Goal: Find specific page/section: Find specific page/section

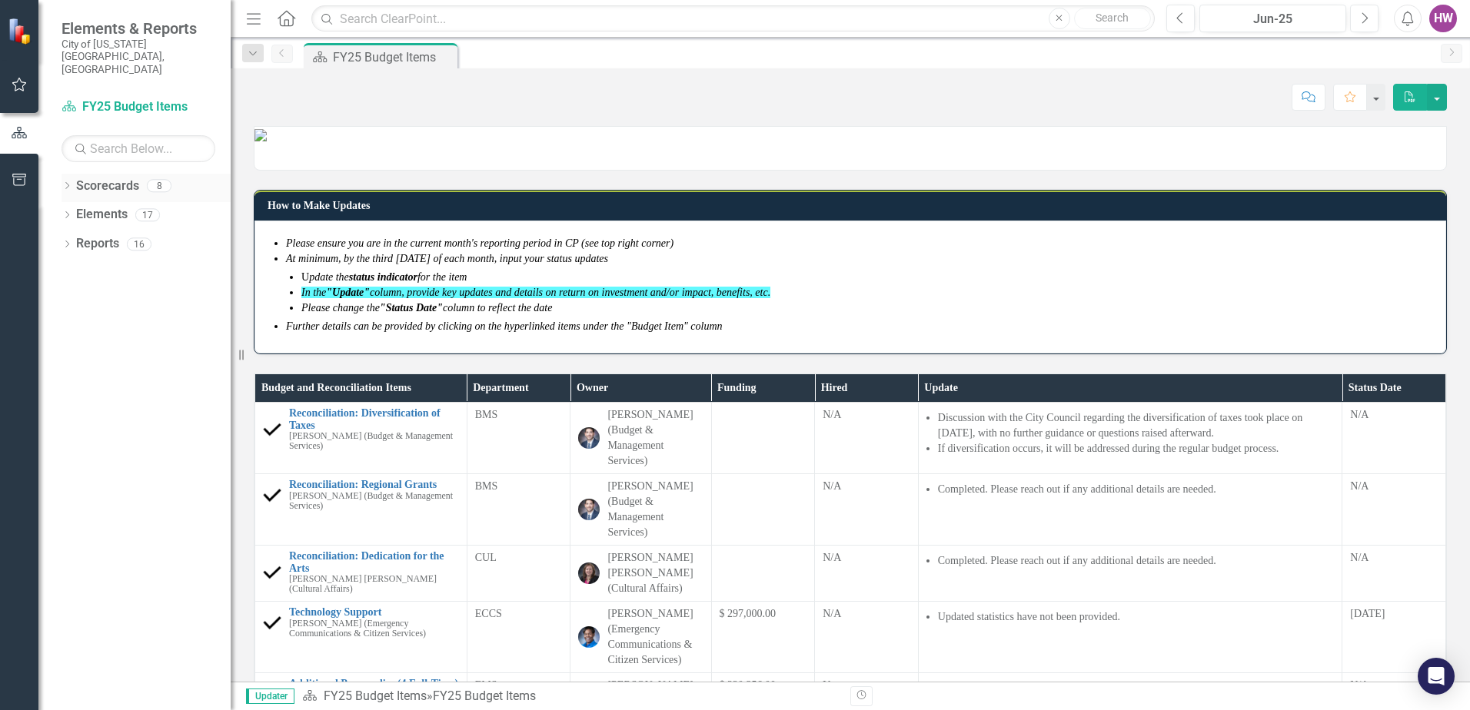
click at [65, 183] on icon "Dropdown" at bounding box center [66, 187] width 11 height 8
click at [76, 210] on icon "Dropdown" at bounding box center [75, 214] width 12 height 9
click at [144, 264] on link "FY25 Budget Items" at bounding box center [165, 273] width 131 height 18
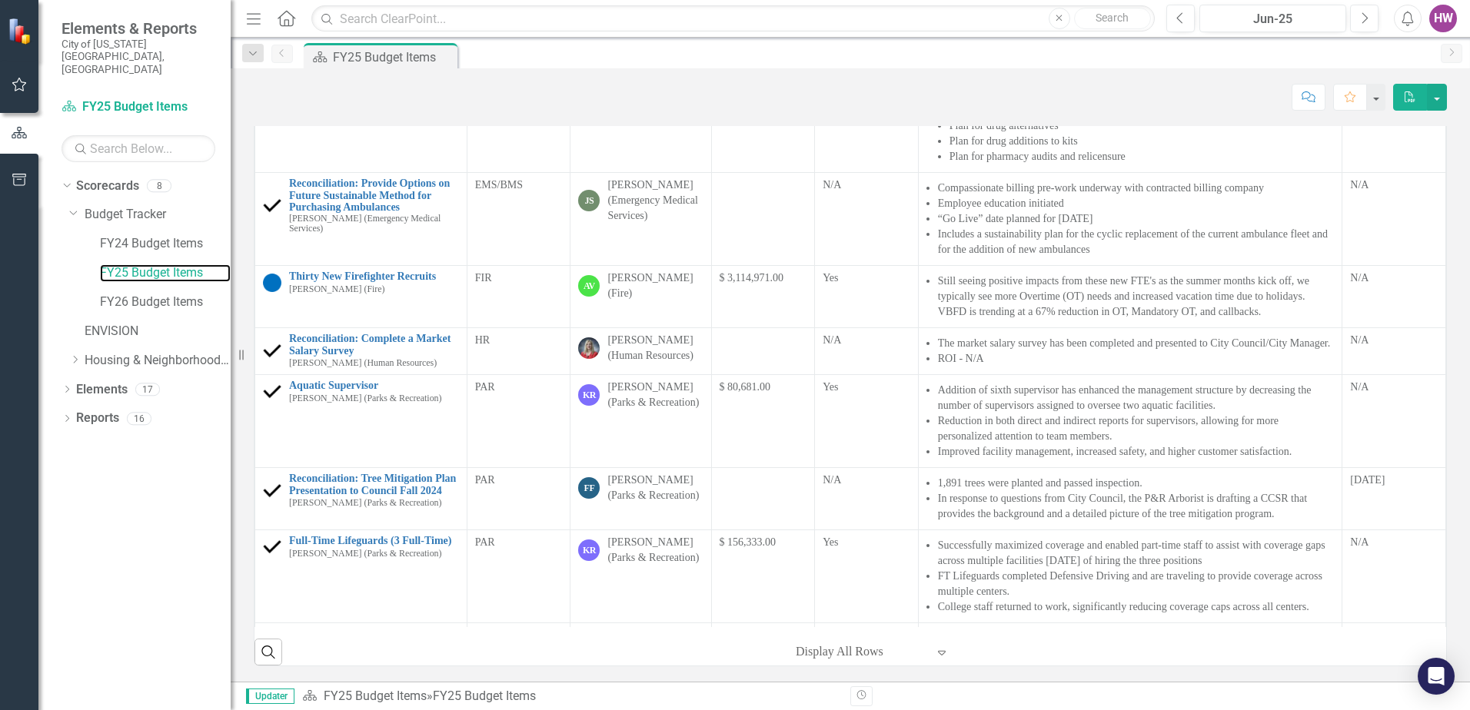
scroll to position [538, 0]
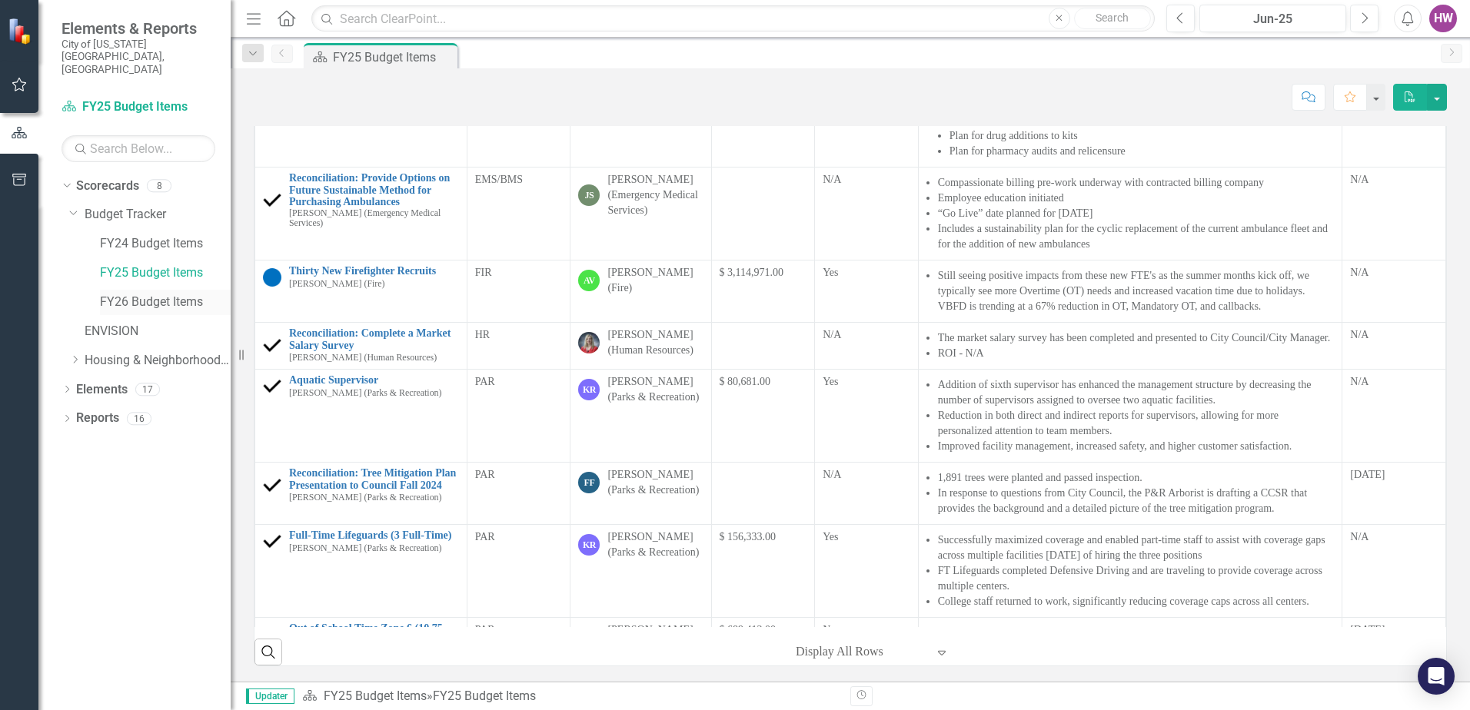
click at [152, 294] on link "FY26 Budget Items" at bounding box center [165, 303] width 131 height 18
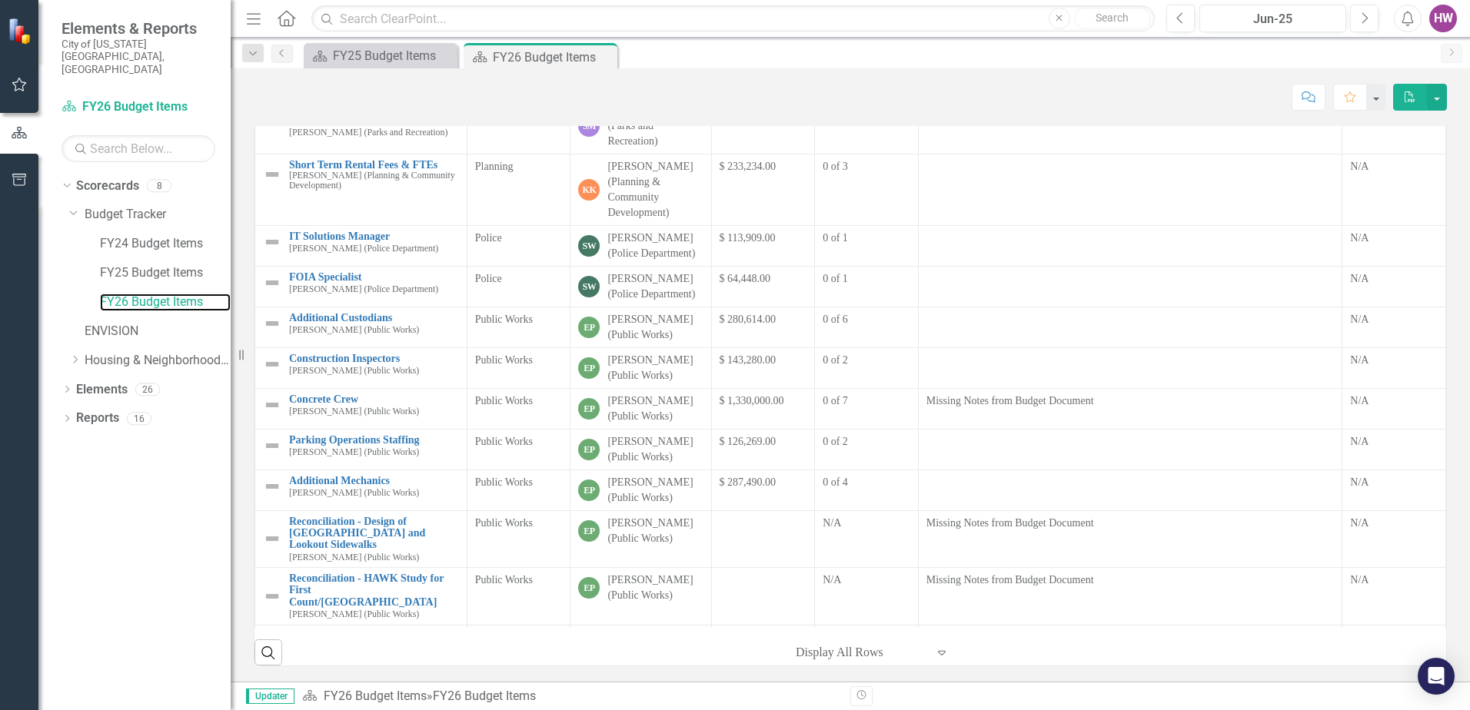
scroll to position [252, 0]
click at [1371, 21] on button "Next" at bounding box center [1364, 19] width 28 height 28
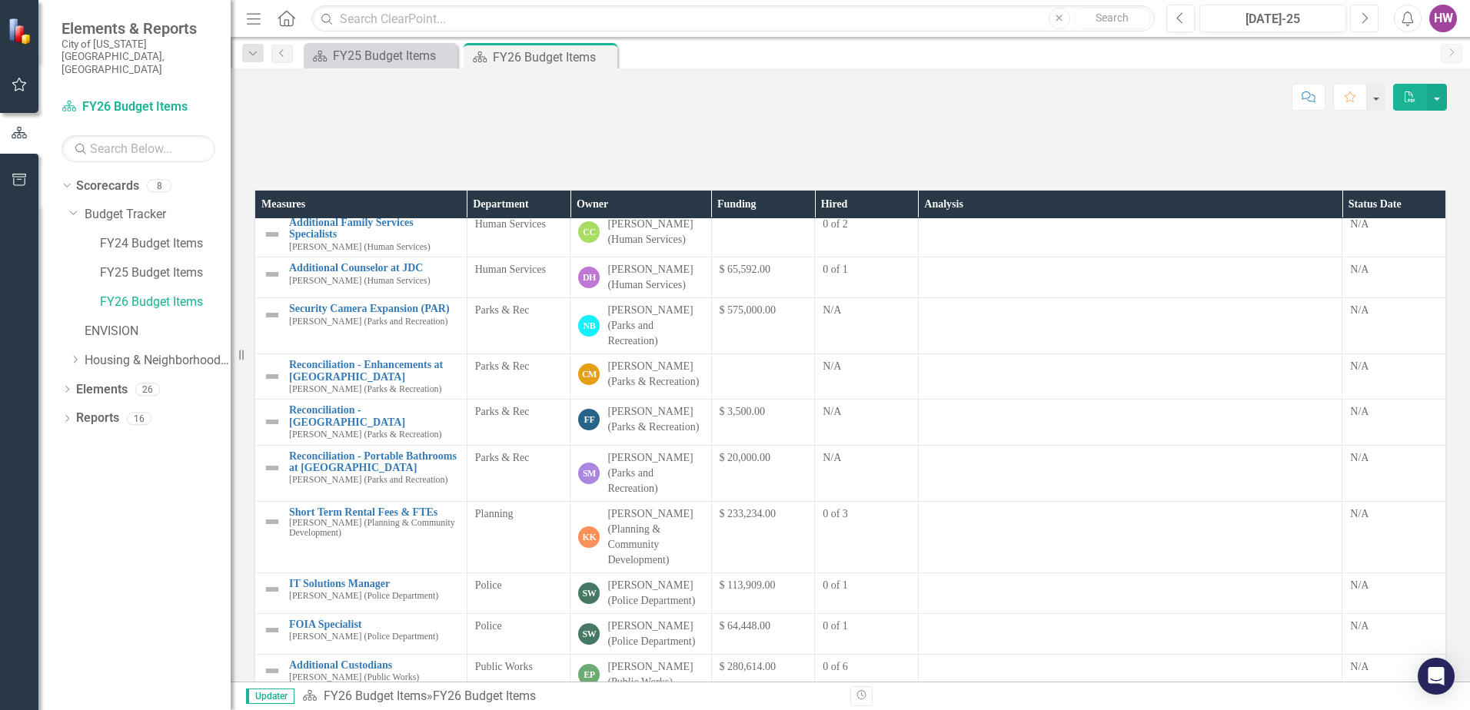
scroll to position [180, 0]
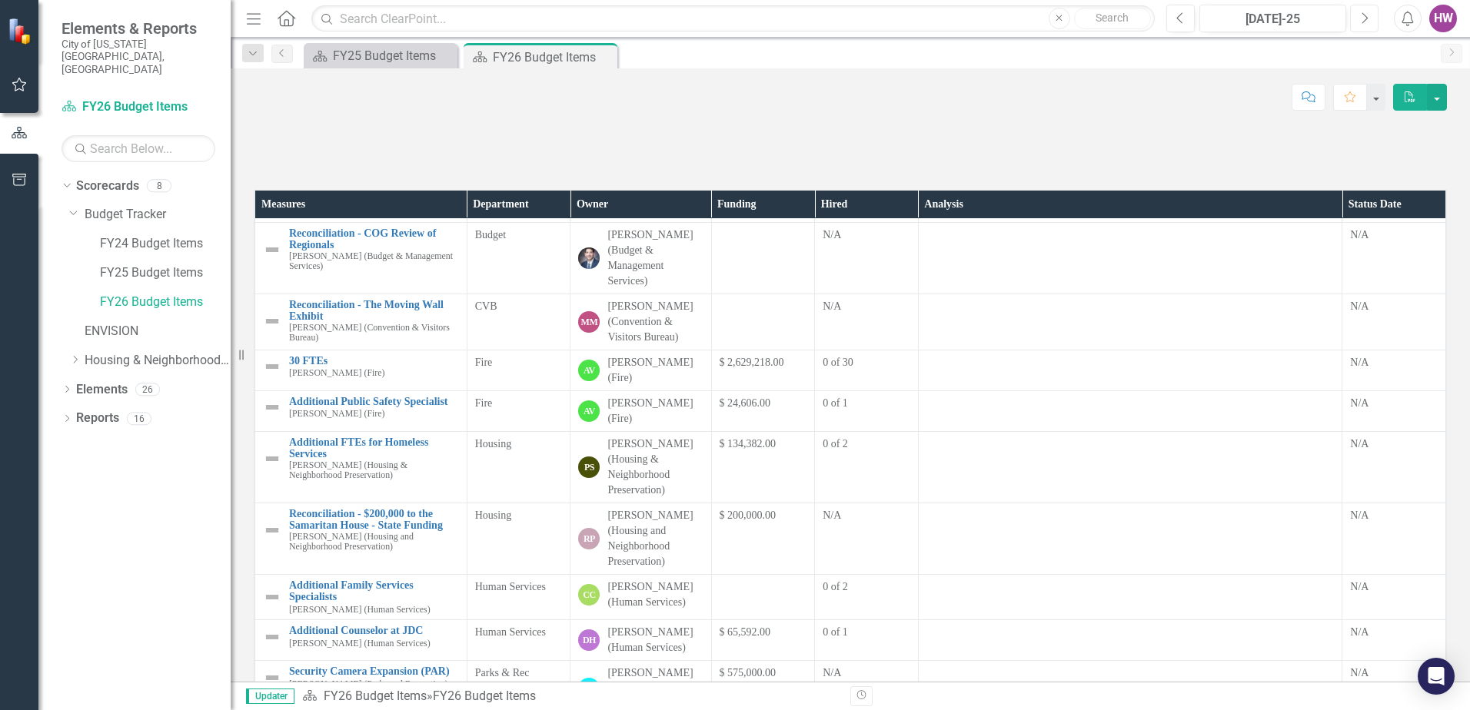
click at [1364, 21] on icon "Next" at bounding box center [1364, 19] width 8 height 14
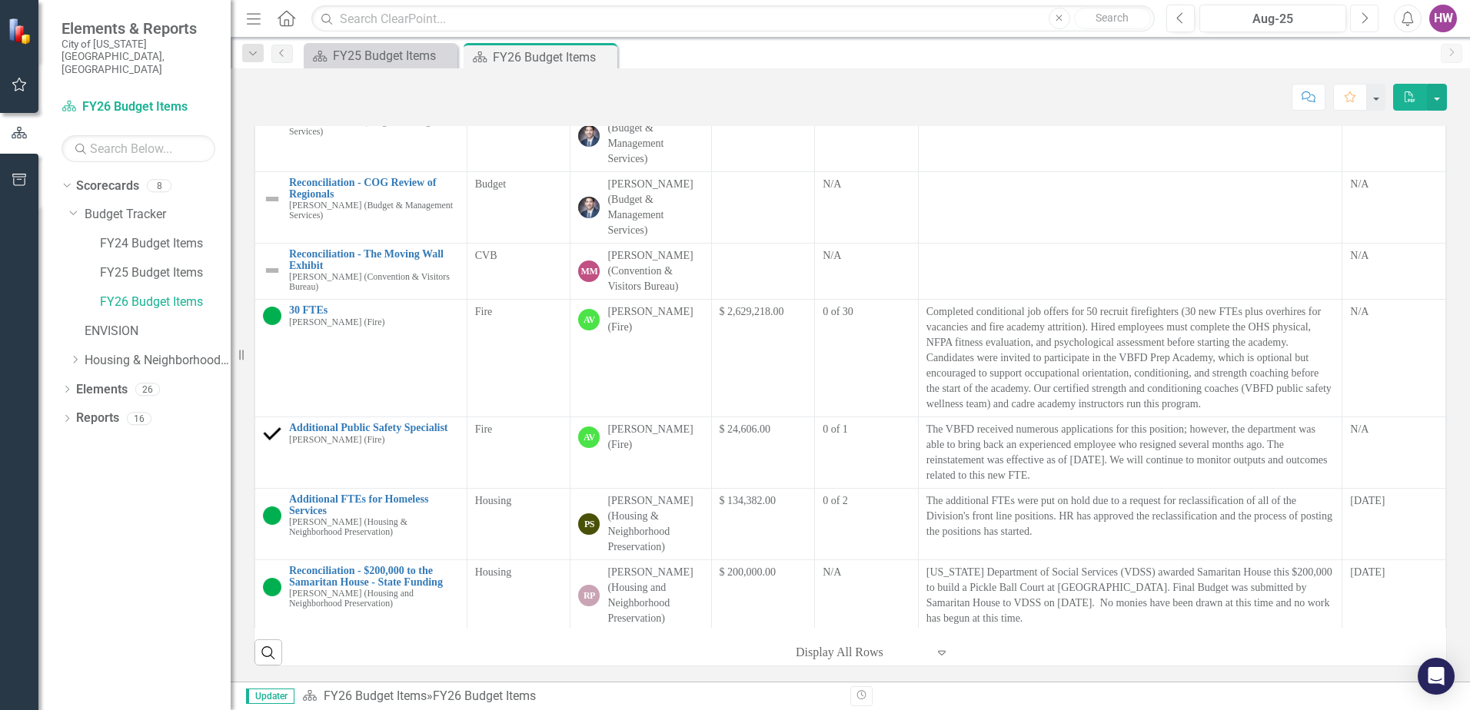
scroll to position [87, 0]
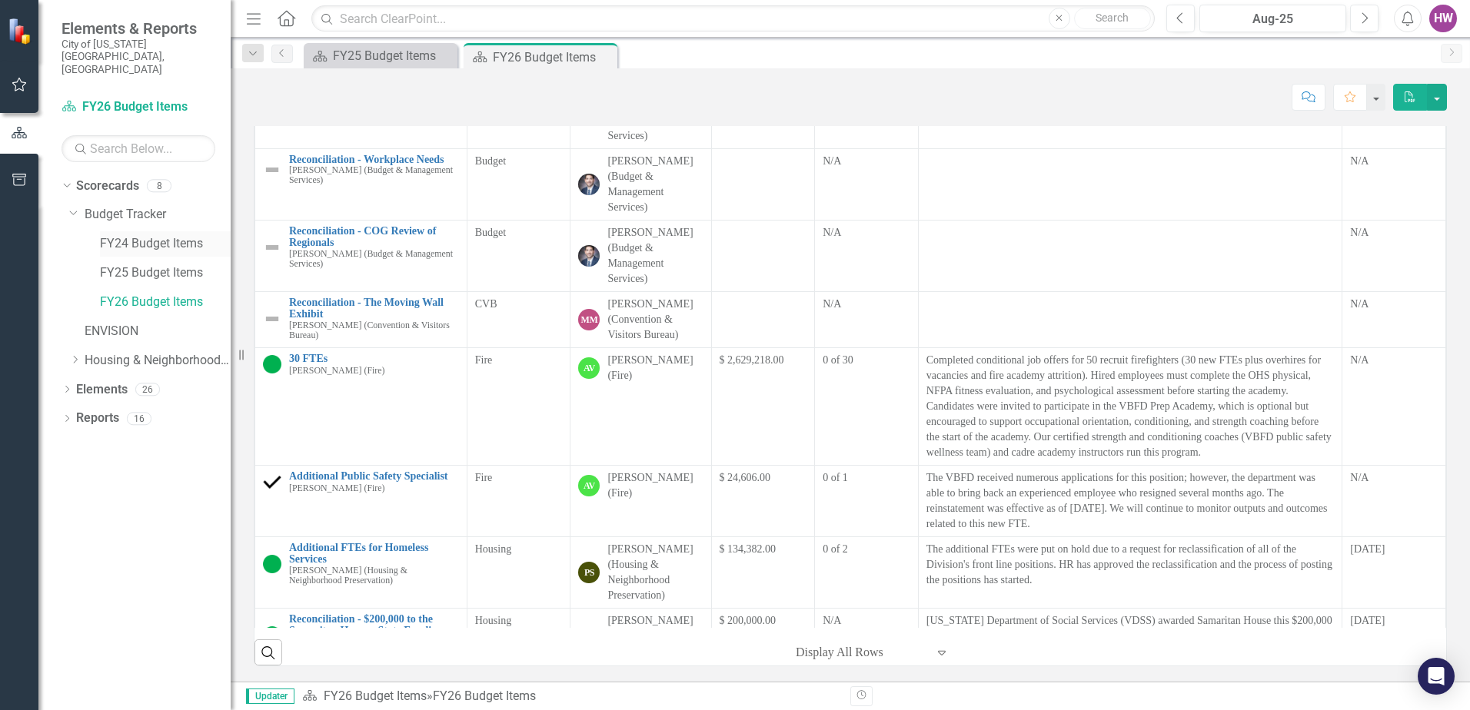
click at [161, 235] on link "FY24 Budget Items" at bounding box center [165, 244] width 131 height 18
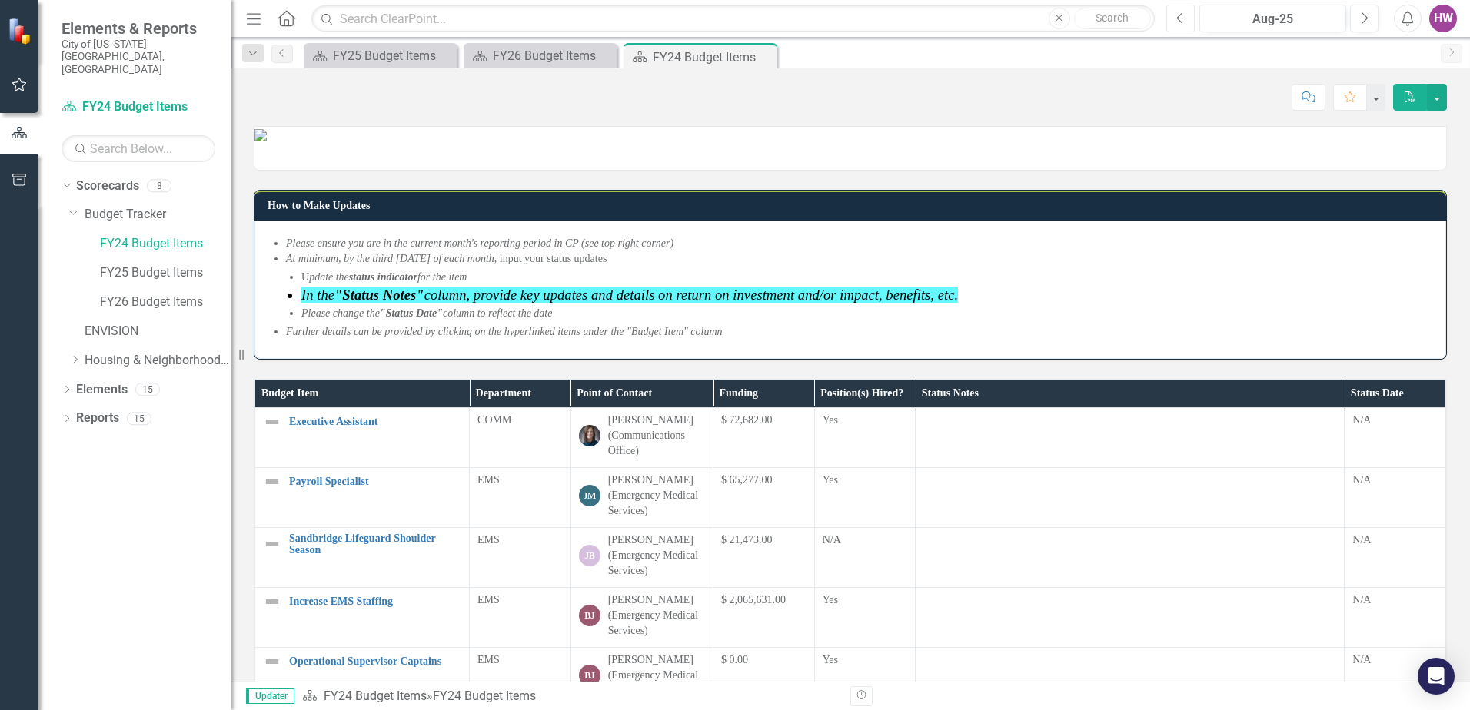
click at [1180, 22] on icon "Previous" at bounding box center [1180, 19] width 8 height 14
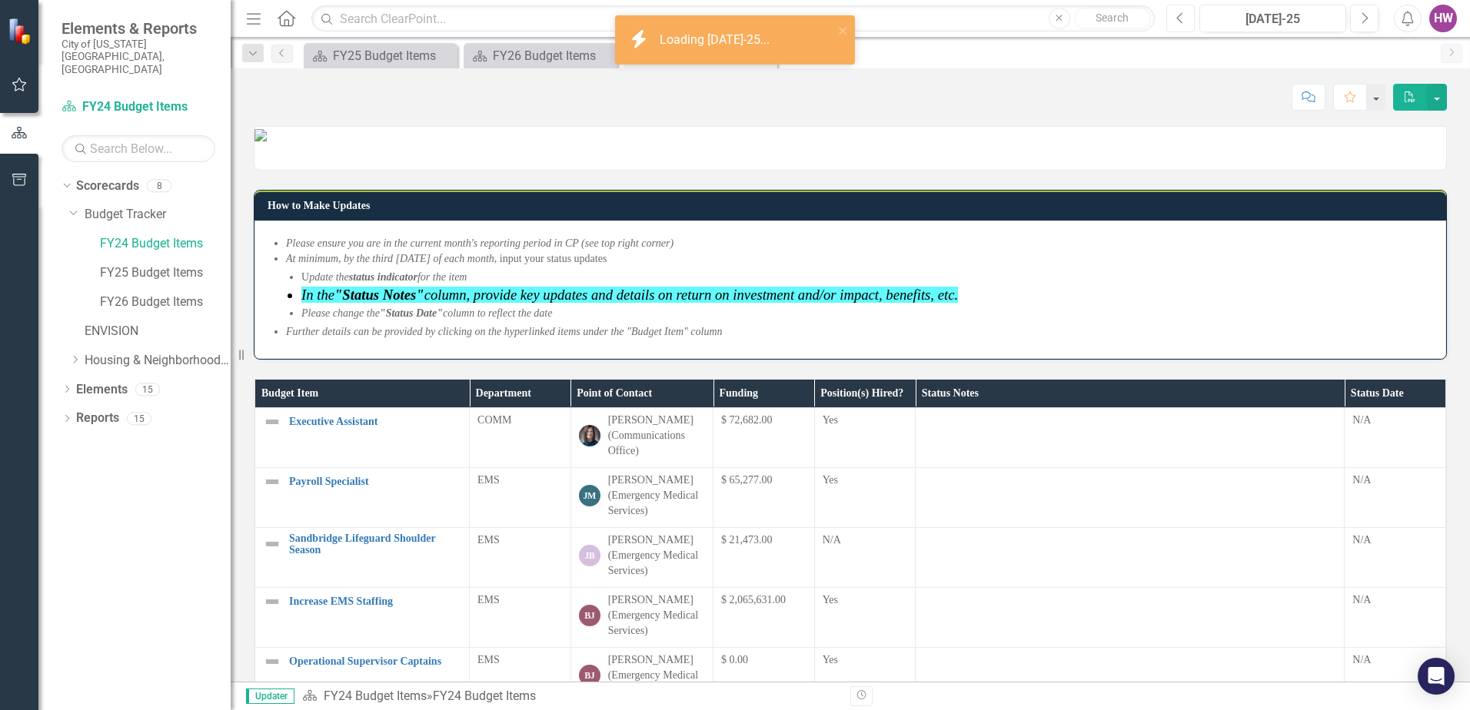
click at [1180, 22] on icon "Previous" at bounding box center [1180, 19] width 8 height 14
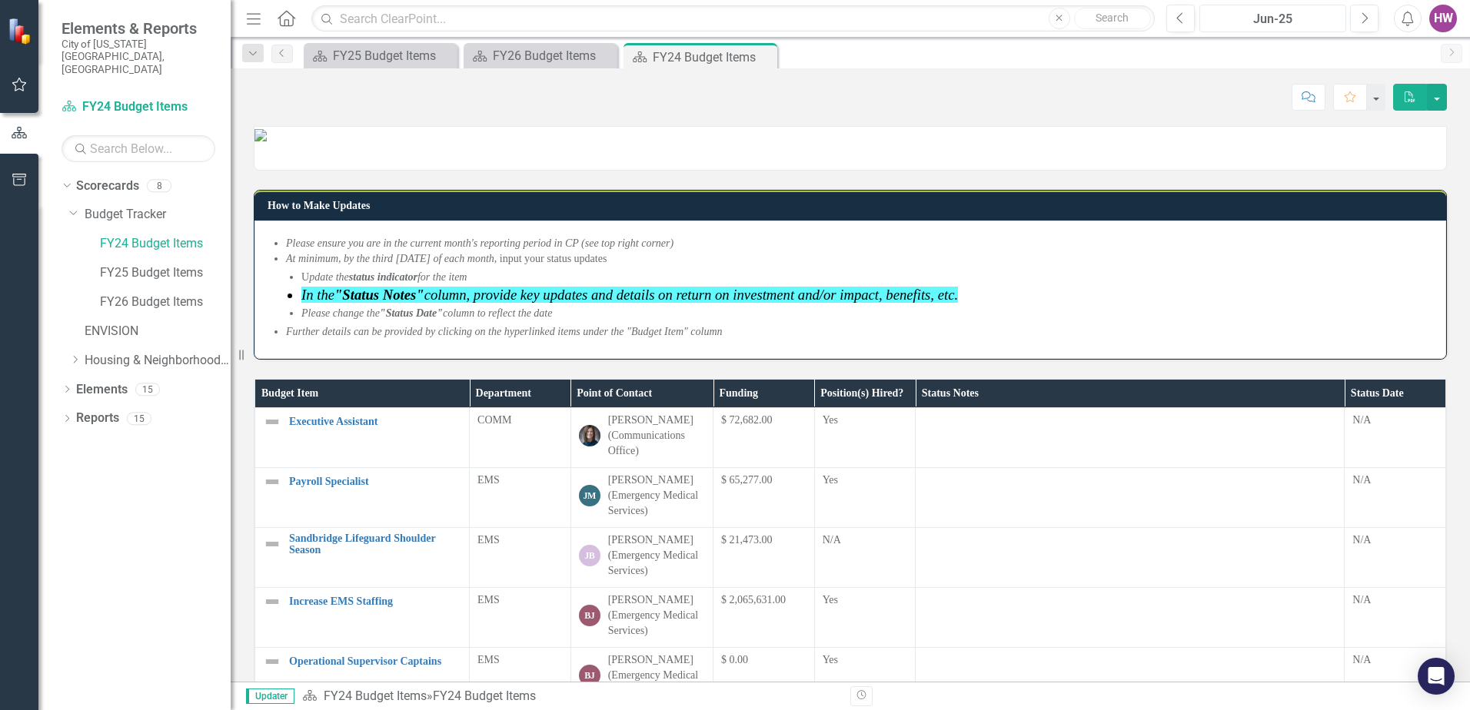
click at [1244, 23] on div "Jun-25" at bounding box center [1272, 19] width 136 height 18
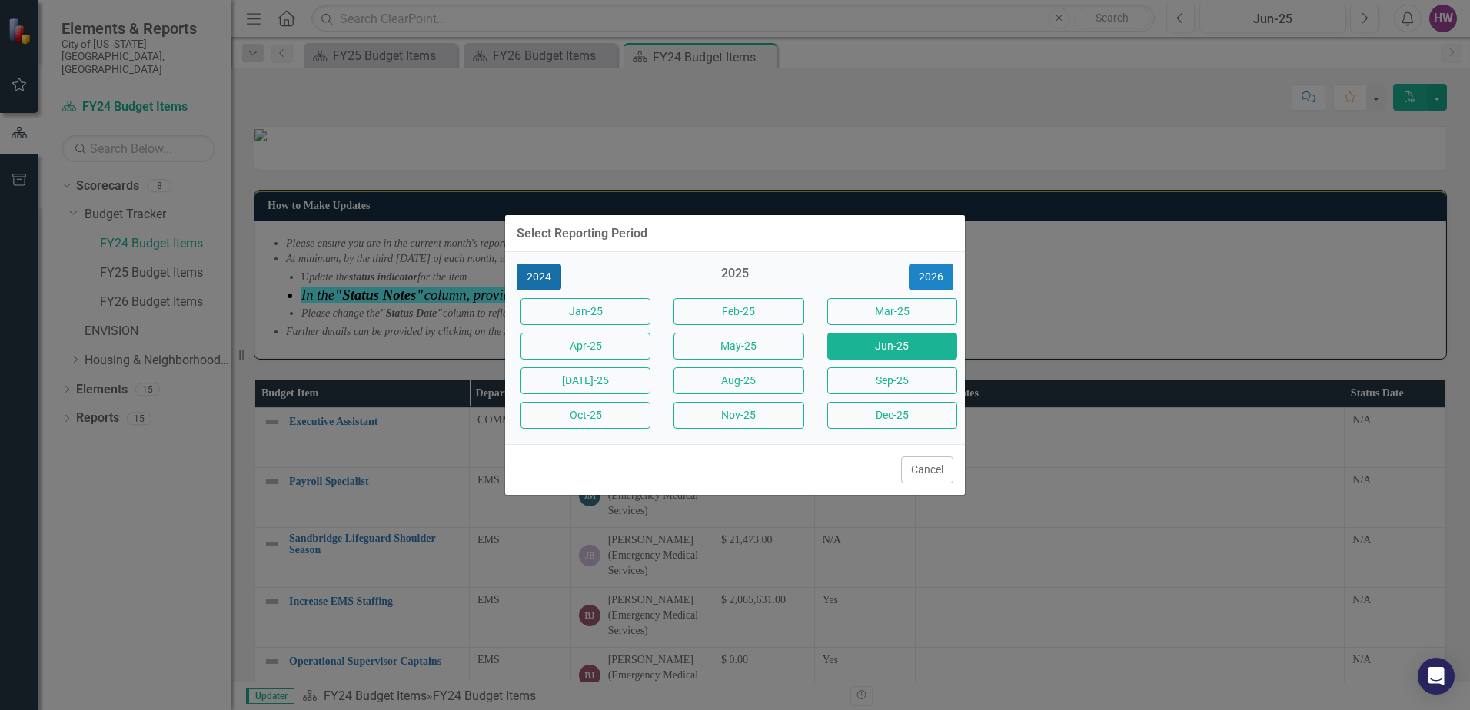
click at [543, 278] on button "2024" at bounding box center [539, 277] width 45 height 27
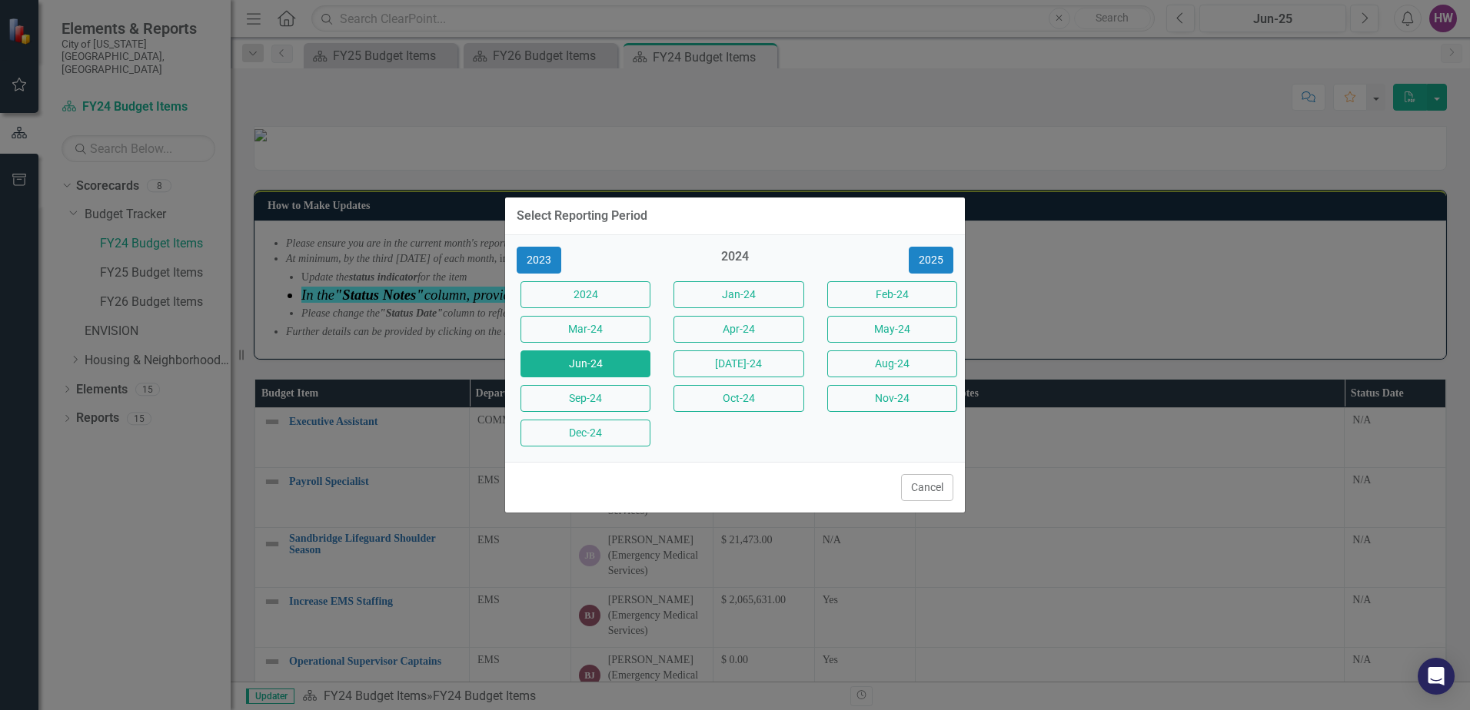
click at [607, 362] on button "Jun-24" at bounding box center [585, 363] width 130 height 27
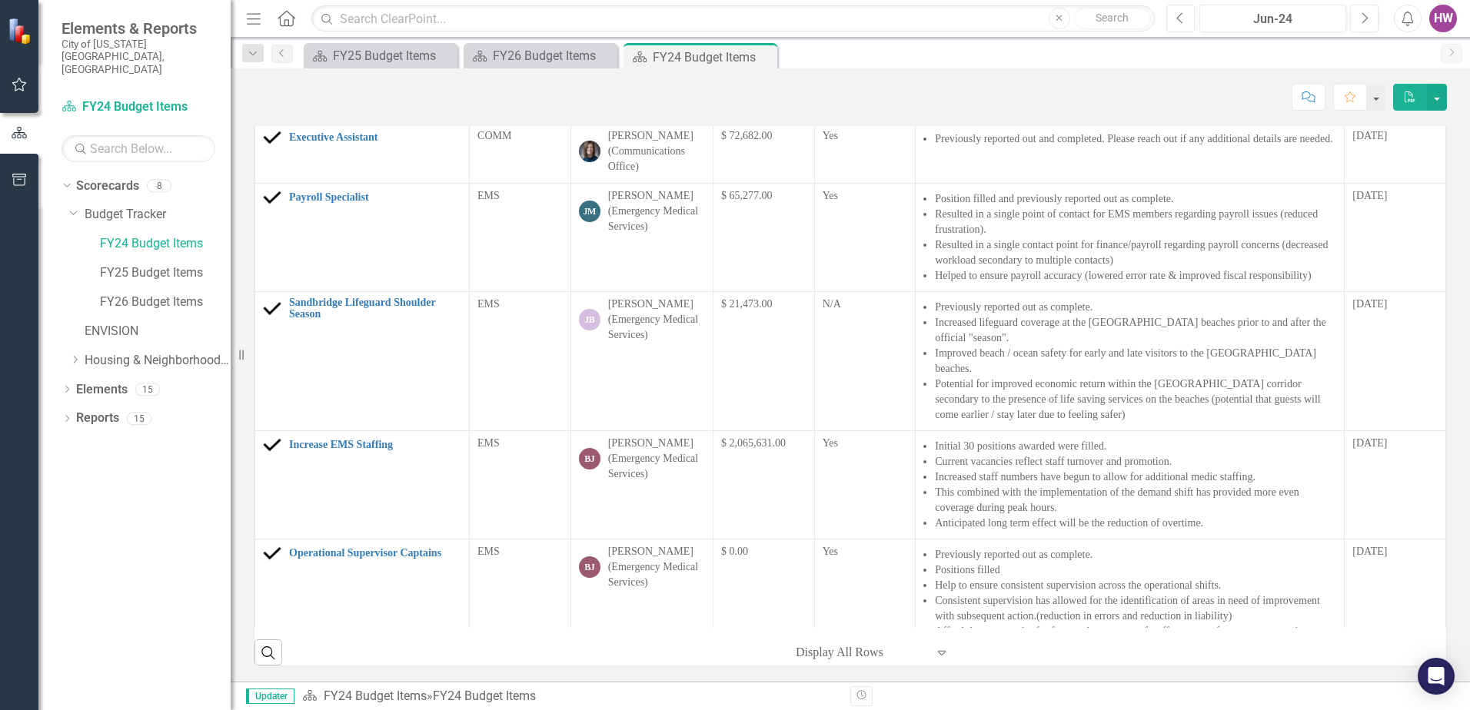
click at [1184, 18] on button "Previous" at bounding box center [1180, 19] width 28 height 28
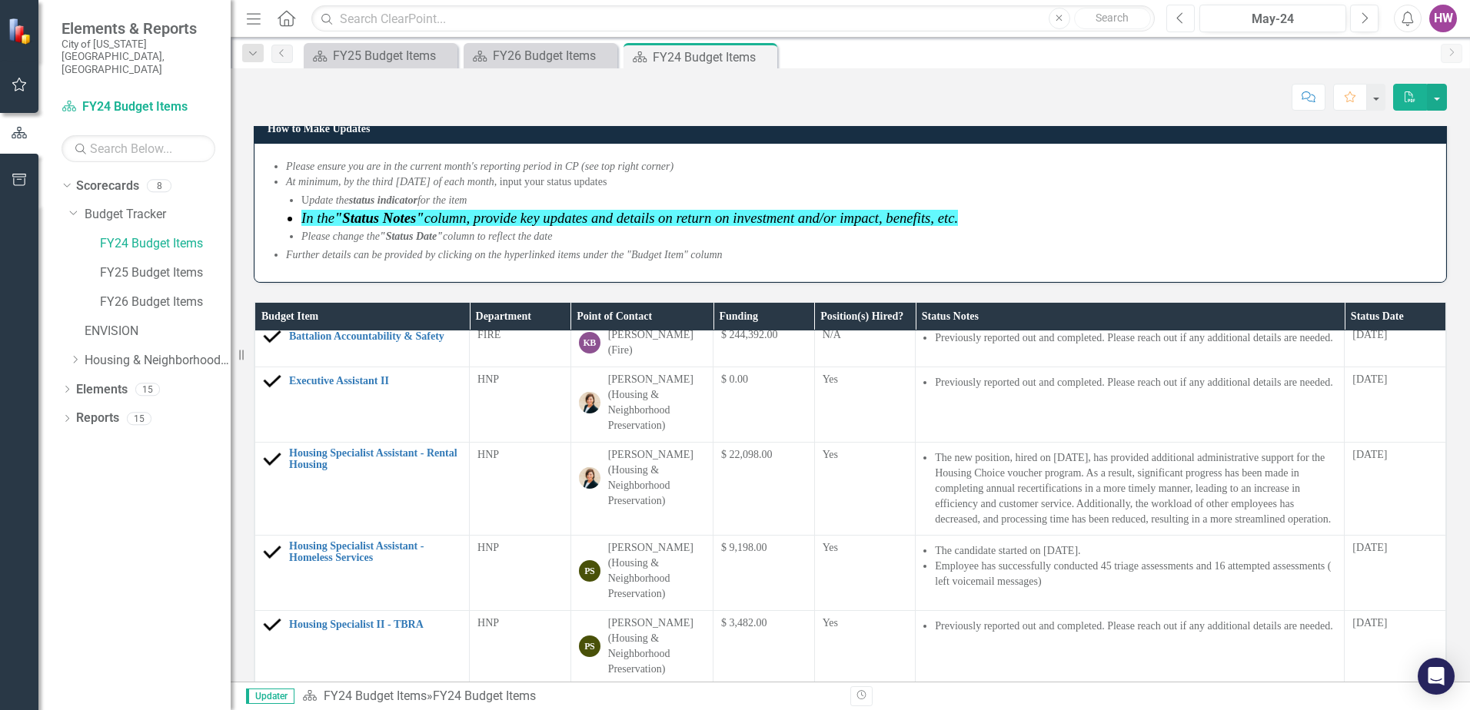
scroll to position [307, 0]
click at [1181, 8] on button "Previous" at bounding box center [1180, 19] width 28 height 28
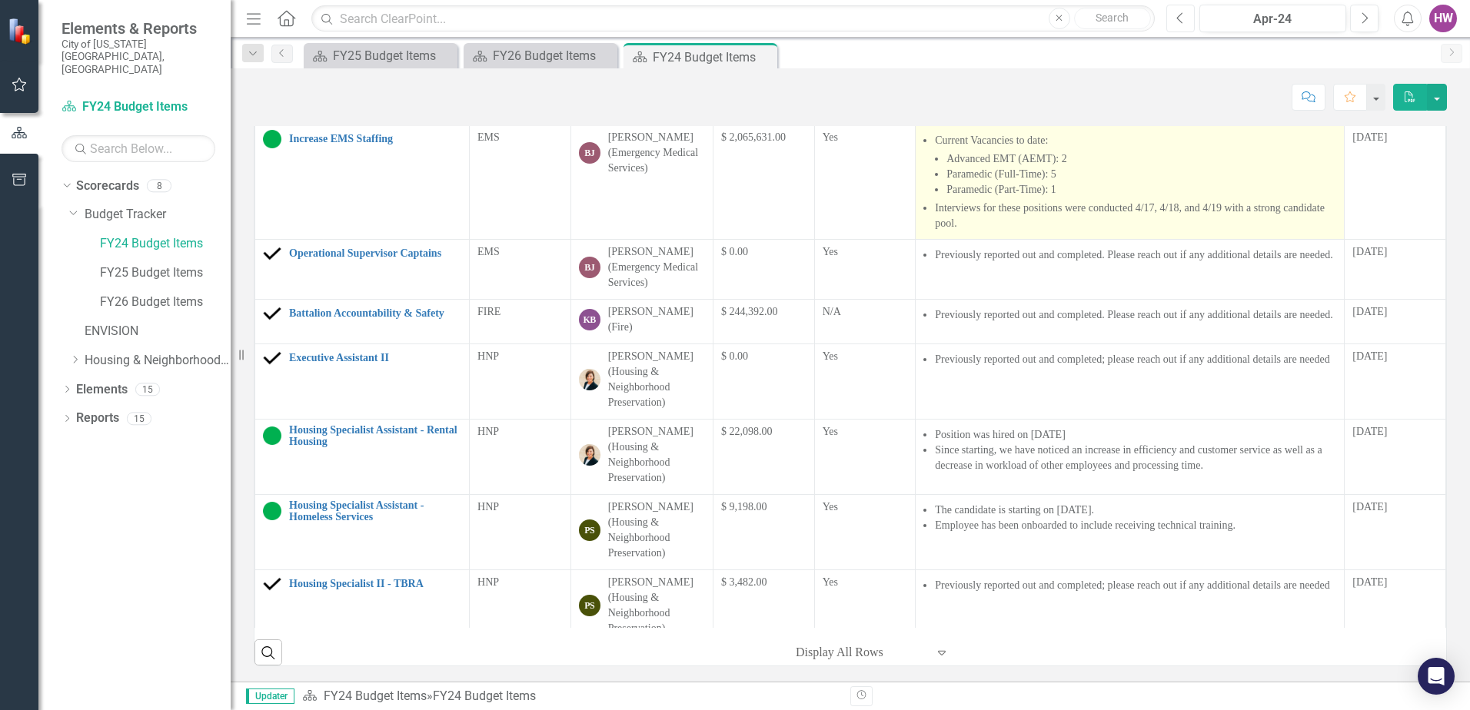
scroll to position [231, 0]
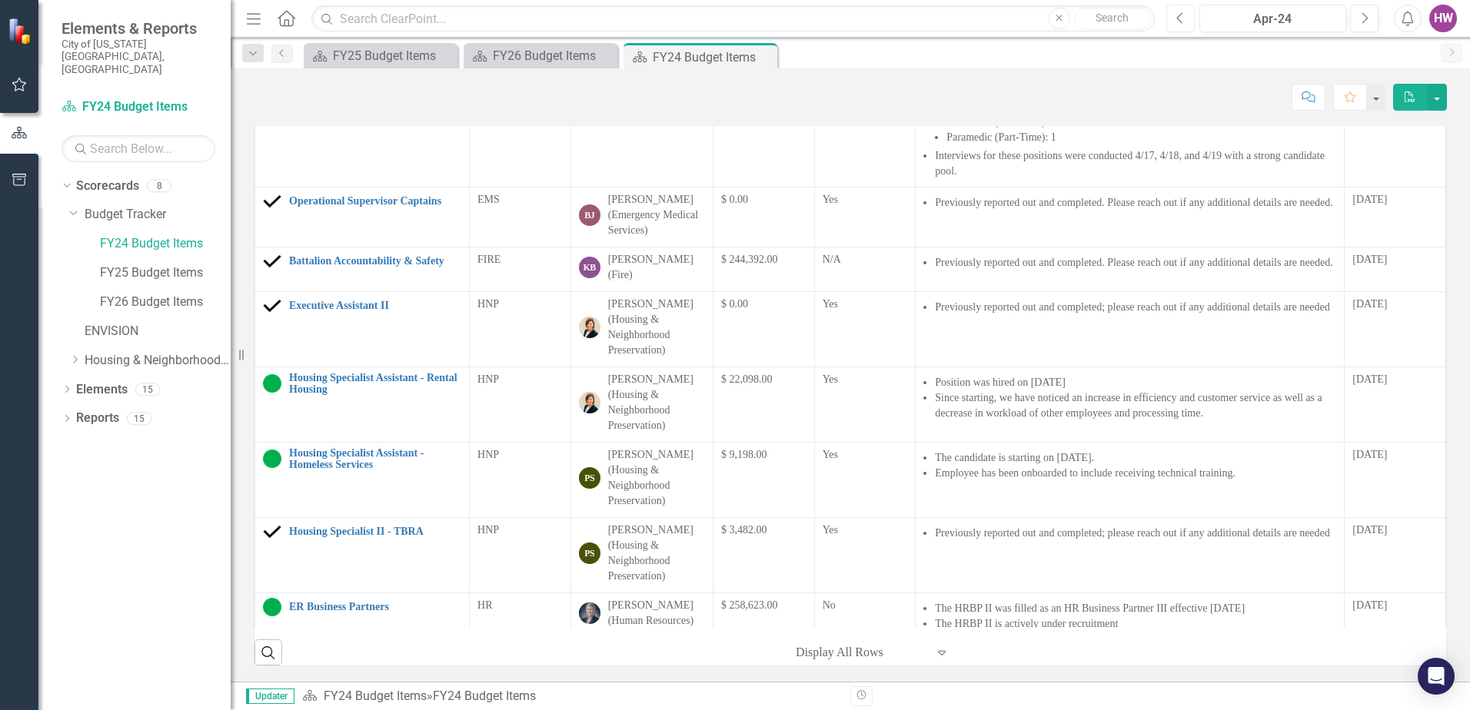
click at [1188, 23] on button "Previous" at bounding box center [1180, 19] width 28 height 28
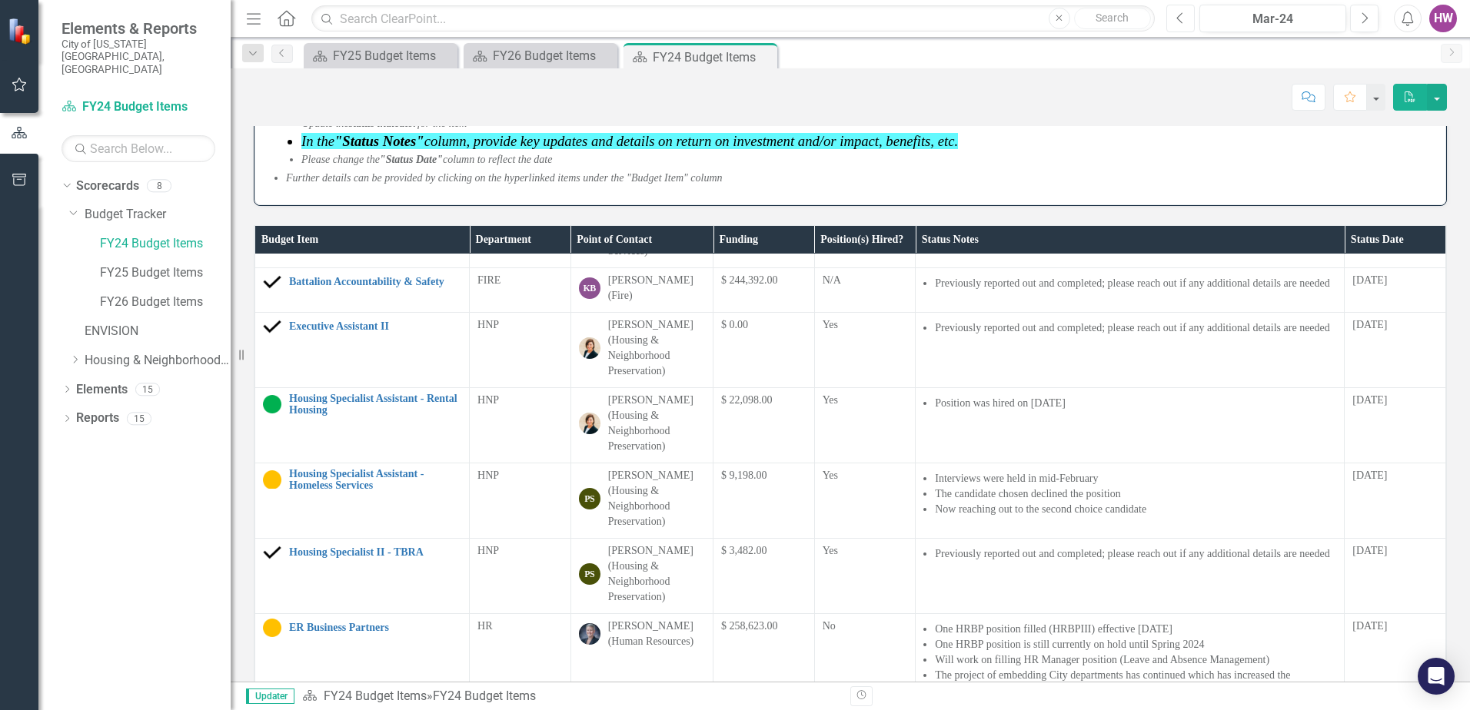
scroll to position [538, 0]
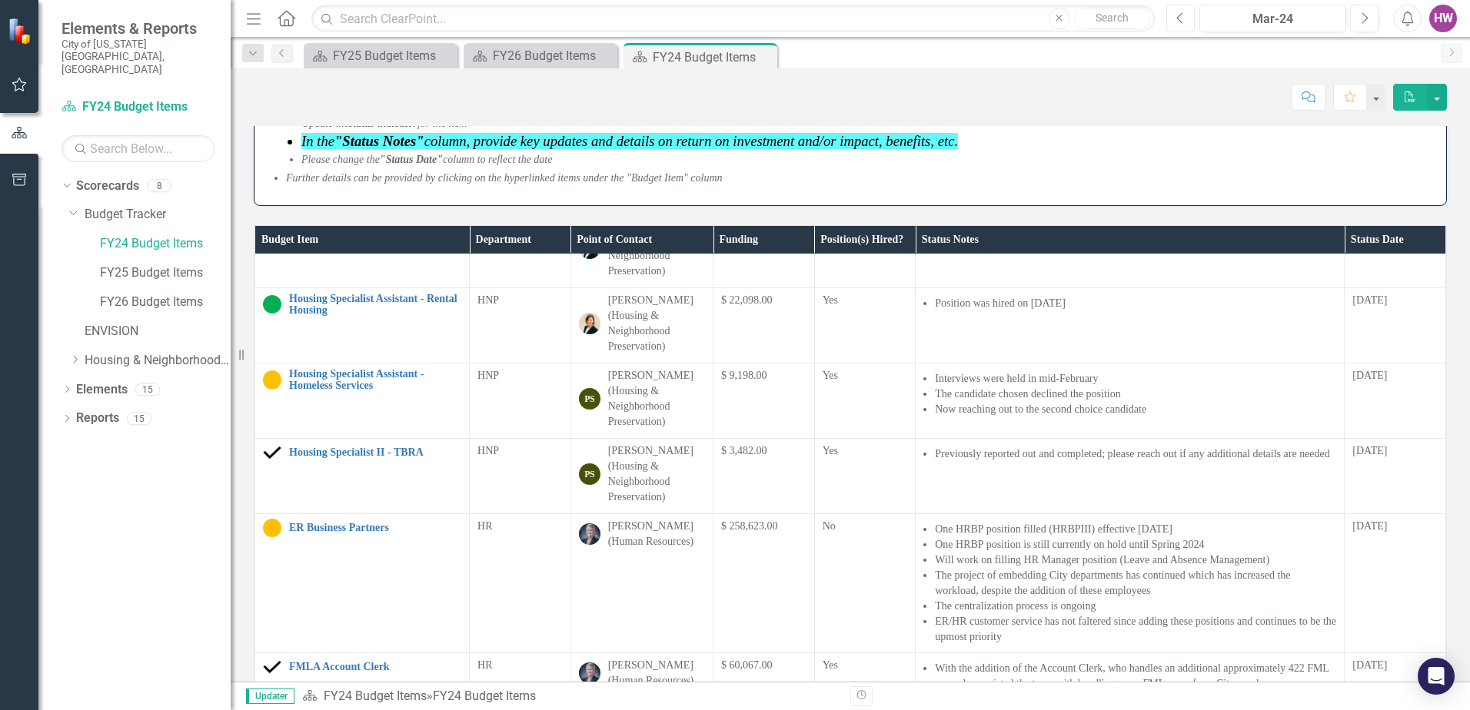
click at [1187, 18] on button "Previous" at bounding box center [1180, 19] width 28 height 28
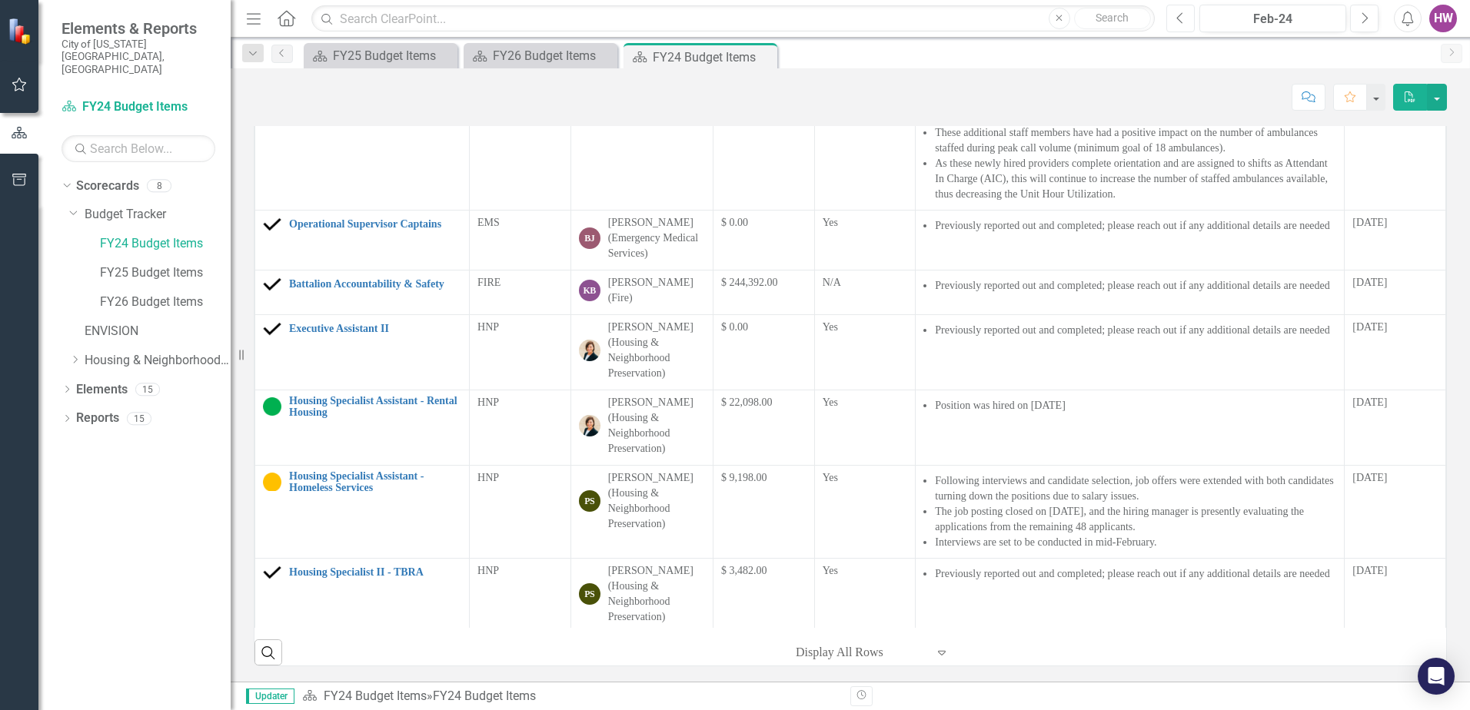
scroll to position [307, 0]
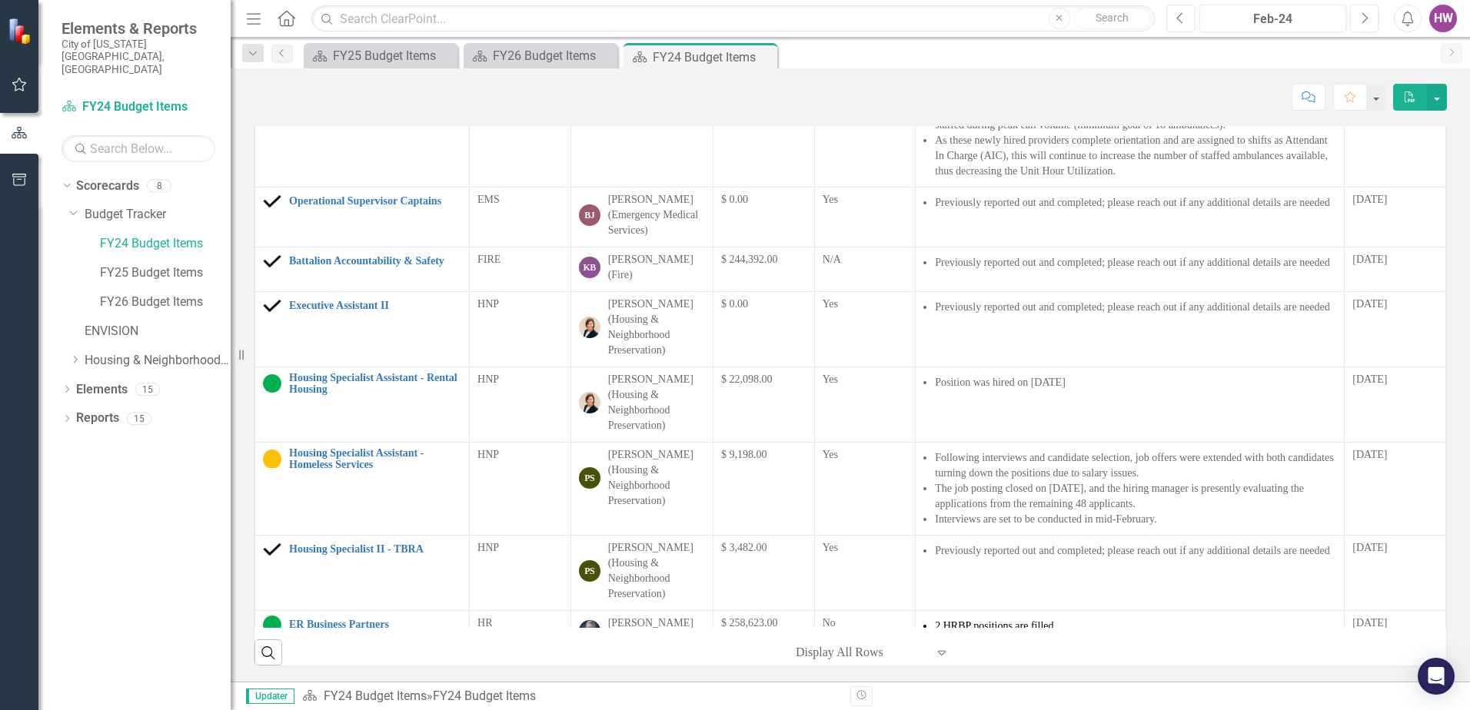
click at [1181, 17] on icon "Previous" at bounding box center [1180, 19] width 8 height 14
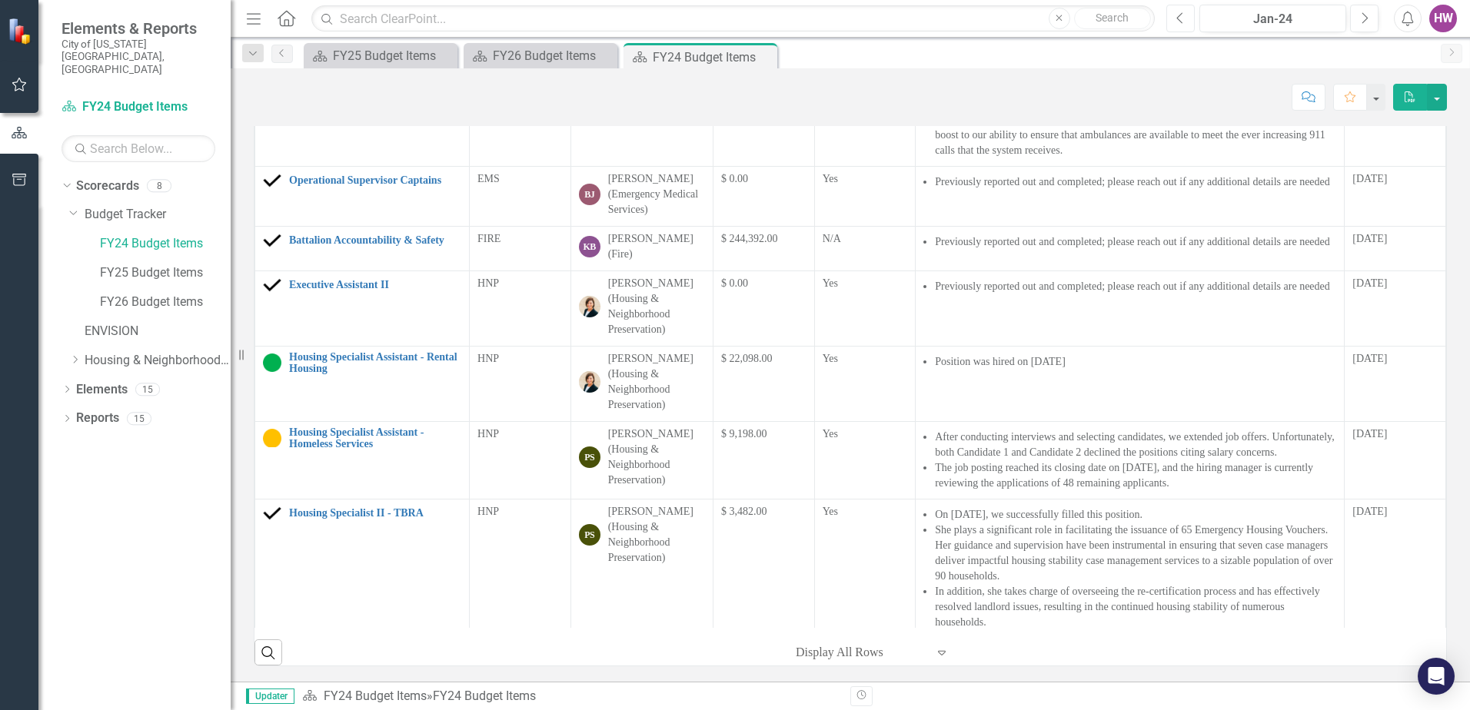
scroll to position [307, 0]
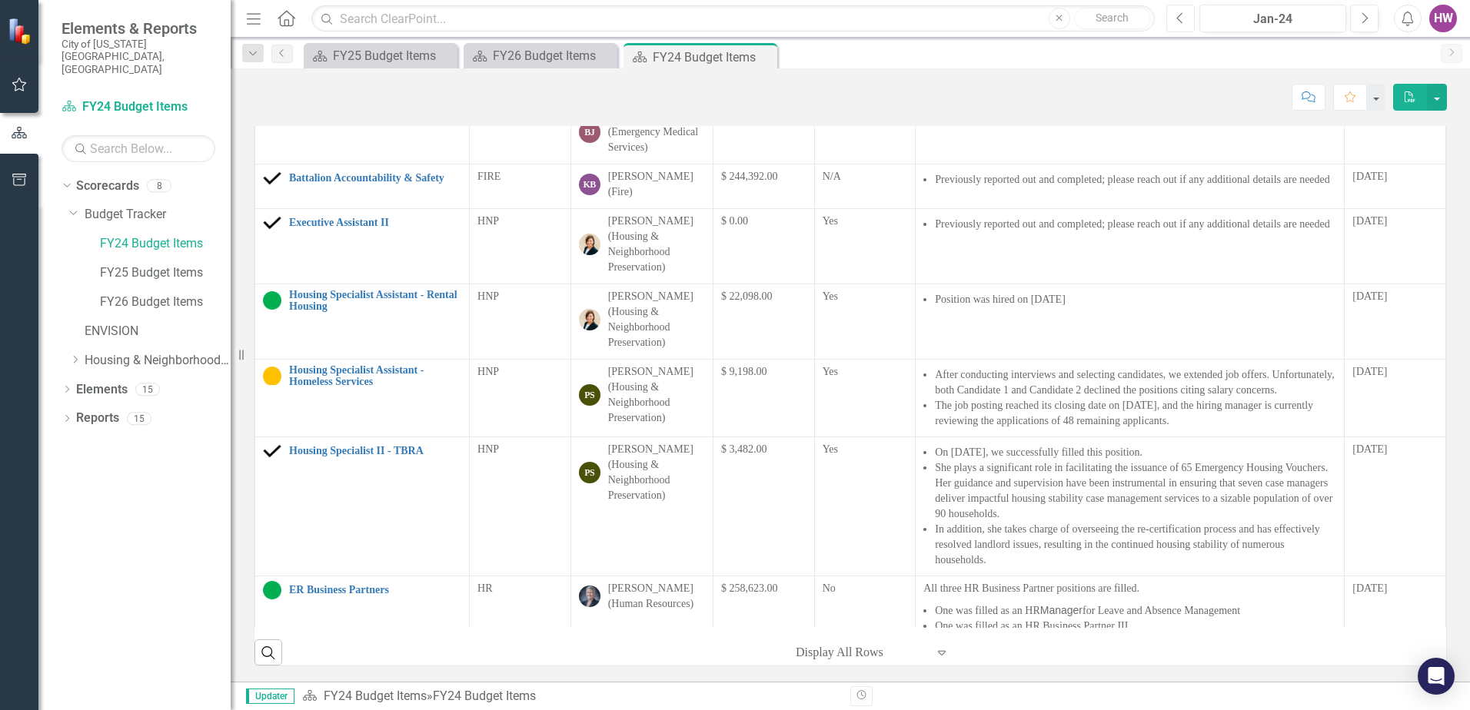
click at [1183, 16] on icon "Previous" at bounding box center [1180, 19] width 8 height 14
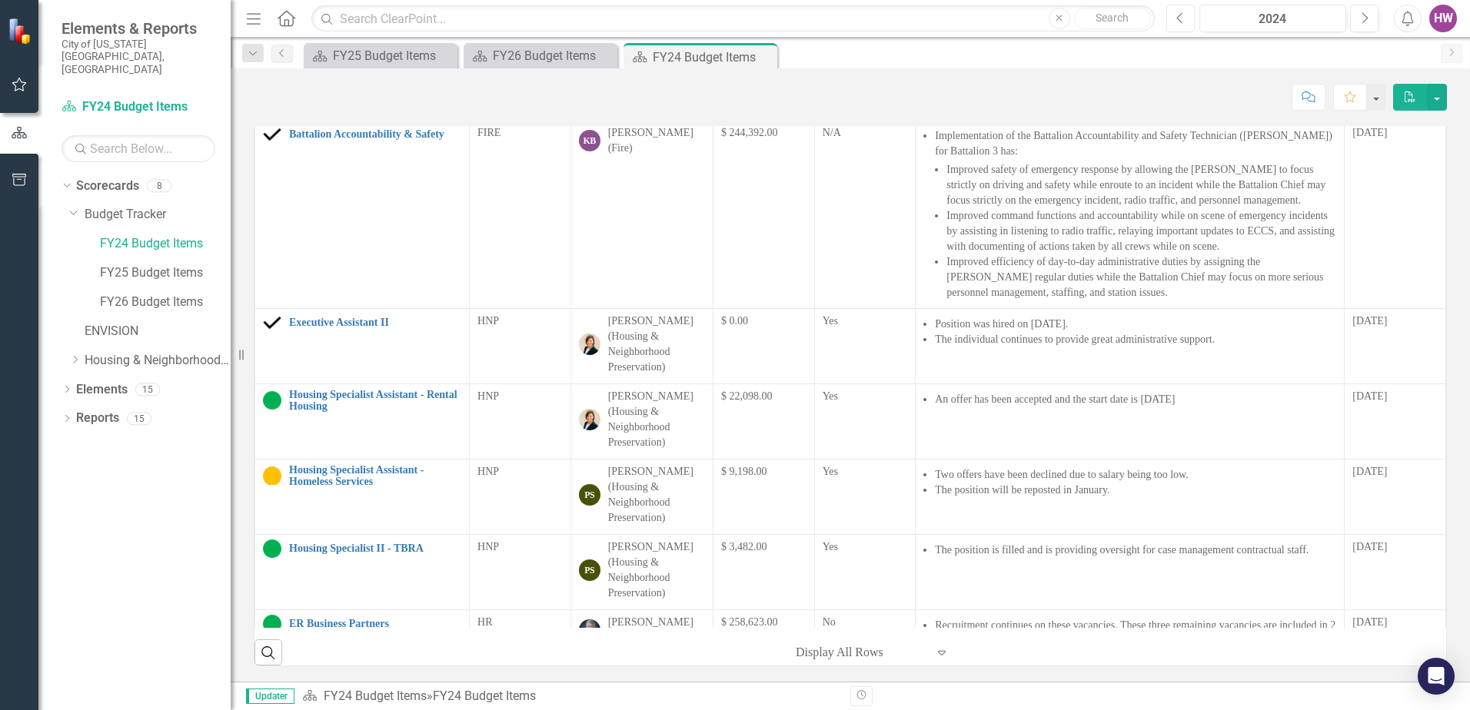
scroll to position [538, 0]
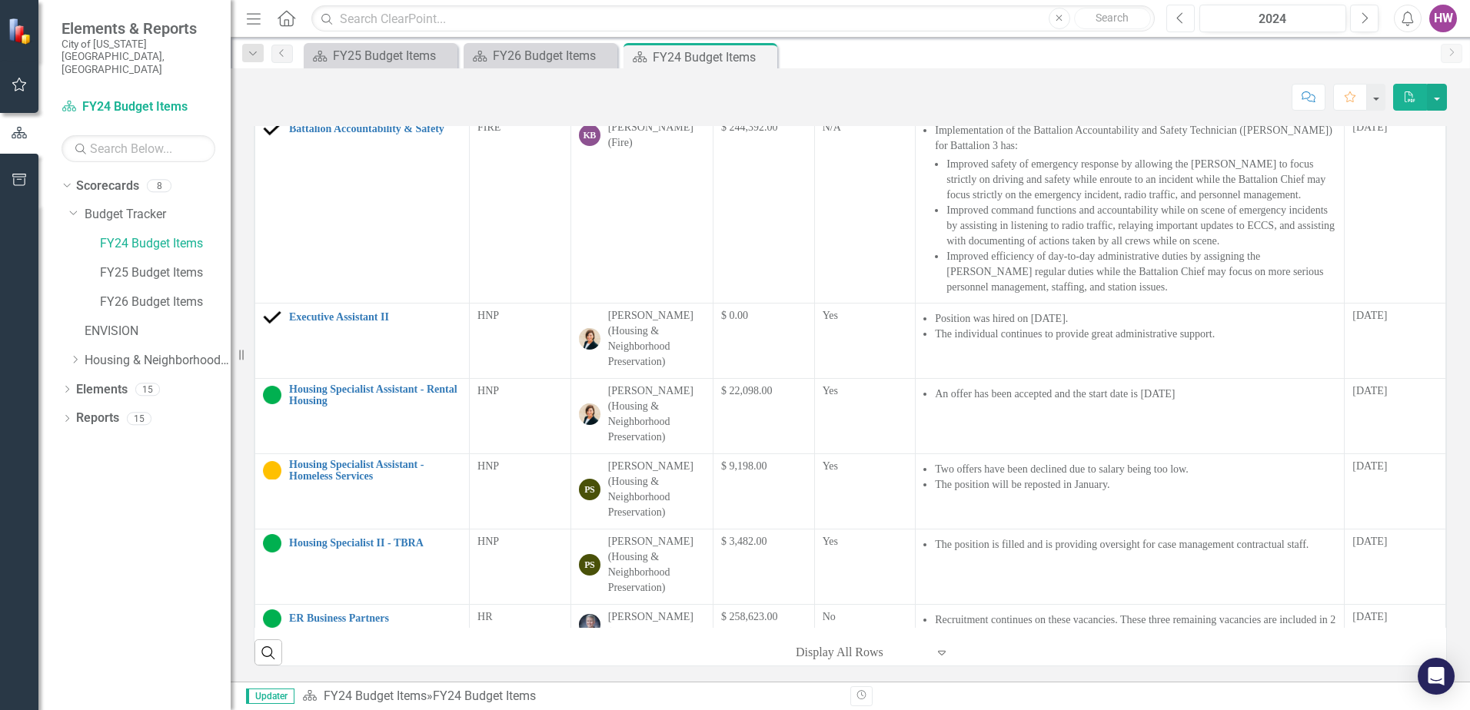
click at [1178, 23] on icon "Previous" at bounding box center [1180, 19] width 8 height 14
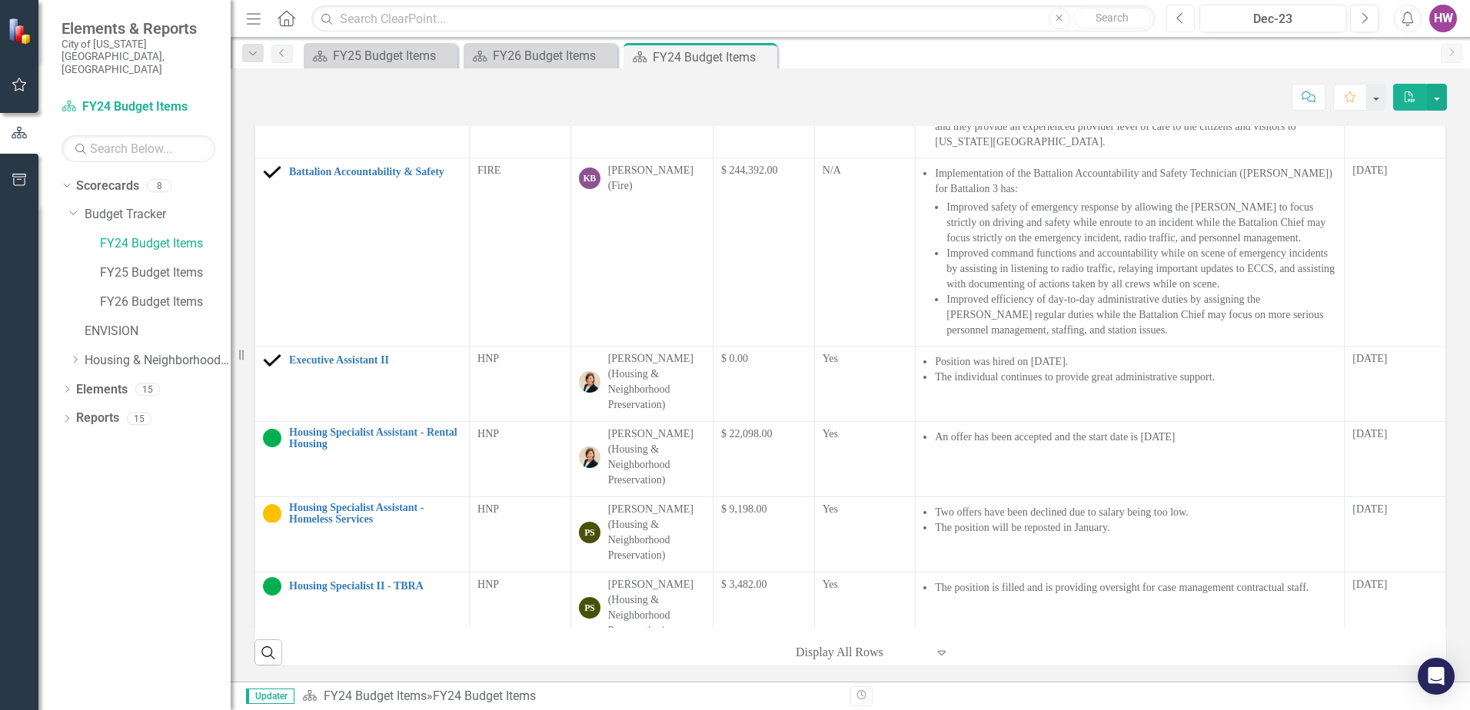
scroll to position [538, 0]
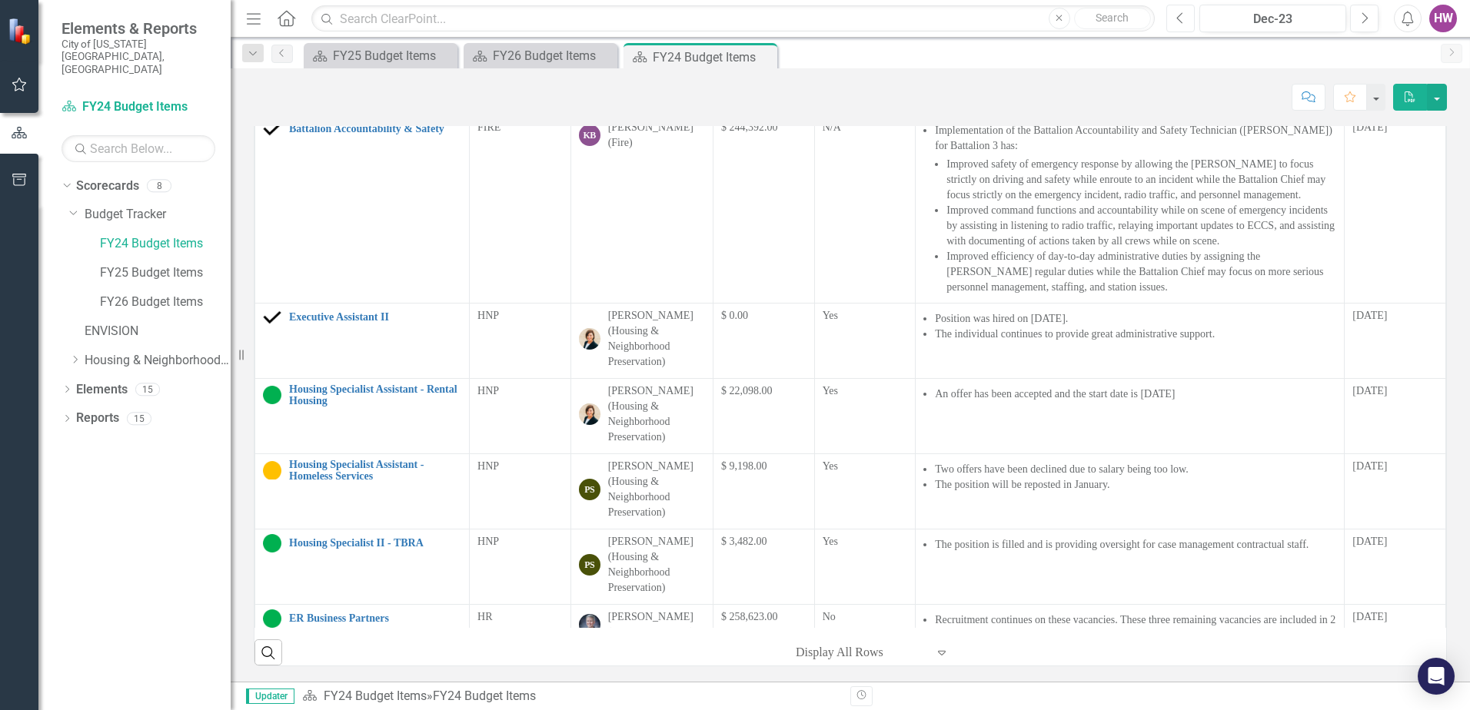
click at [1186, 20] on button "Previous" at bounding box center [1180, 19] width 28 height 28
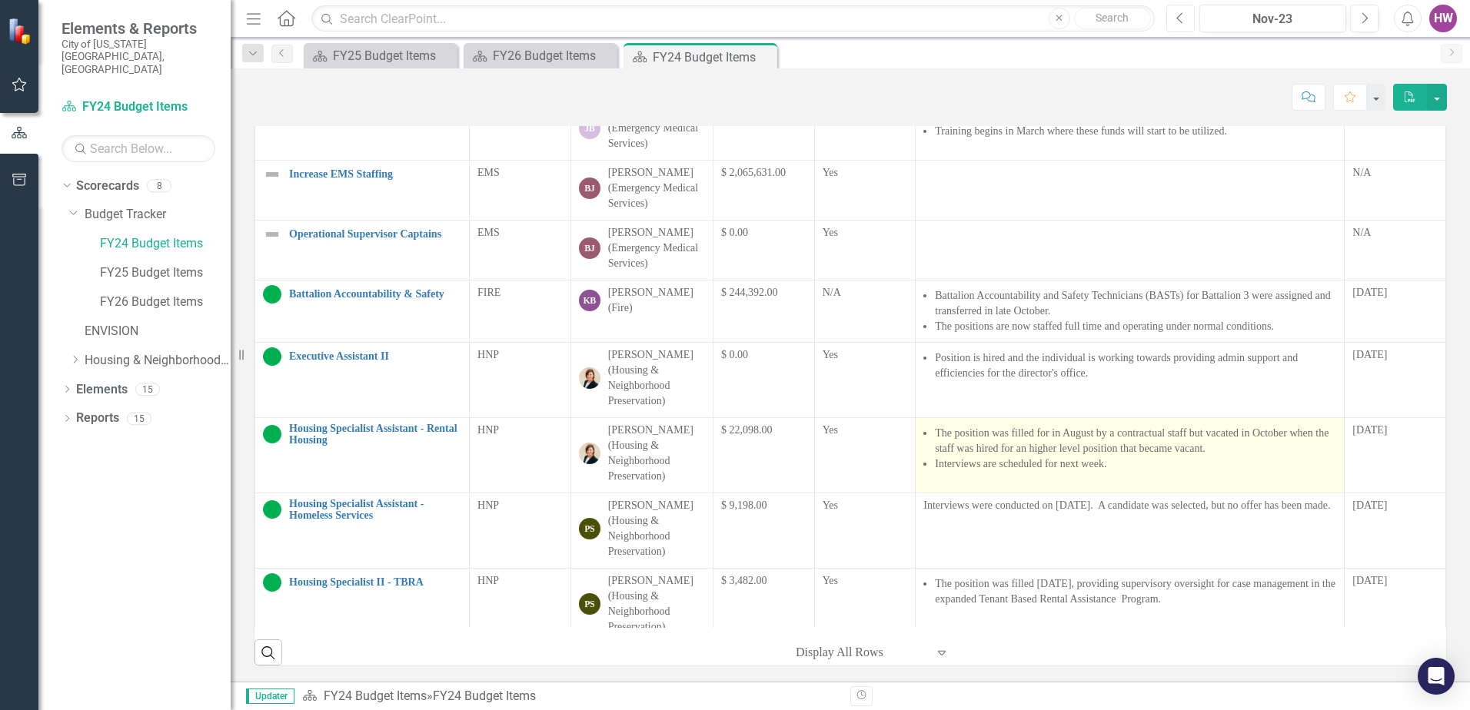
scroll to position [384, 0]
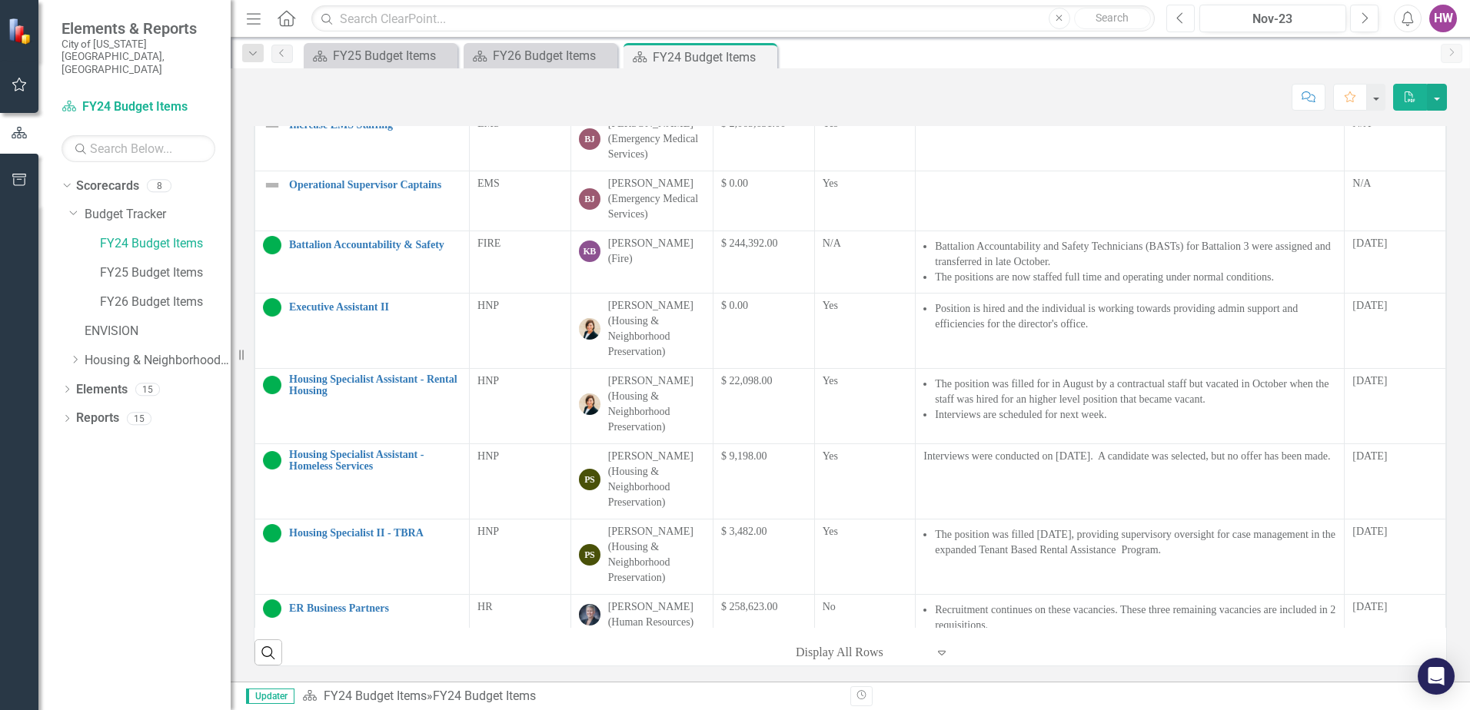
click at [1184, 15] on icon "Previous" at bounding box center [1180, 19] width 8 height 14
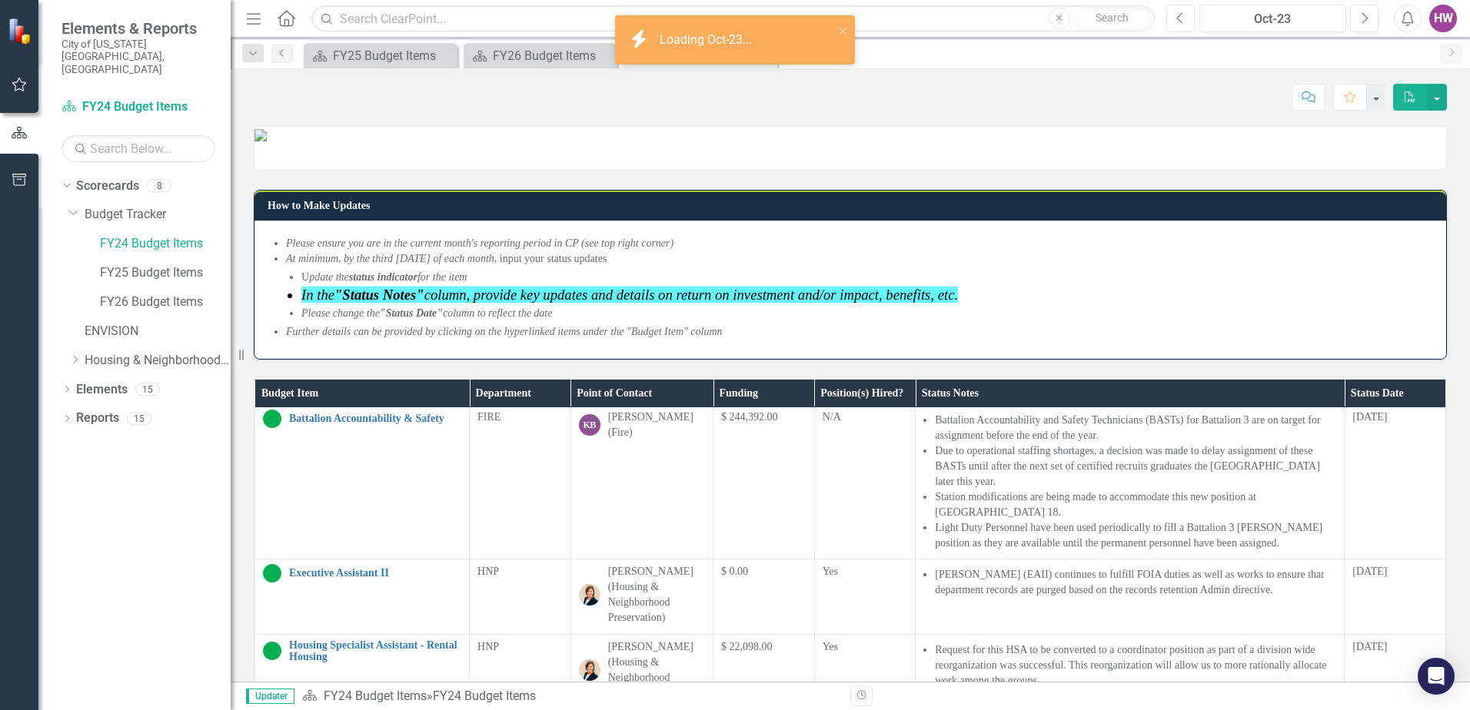
scroll to position [384, 0]
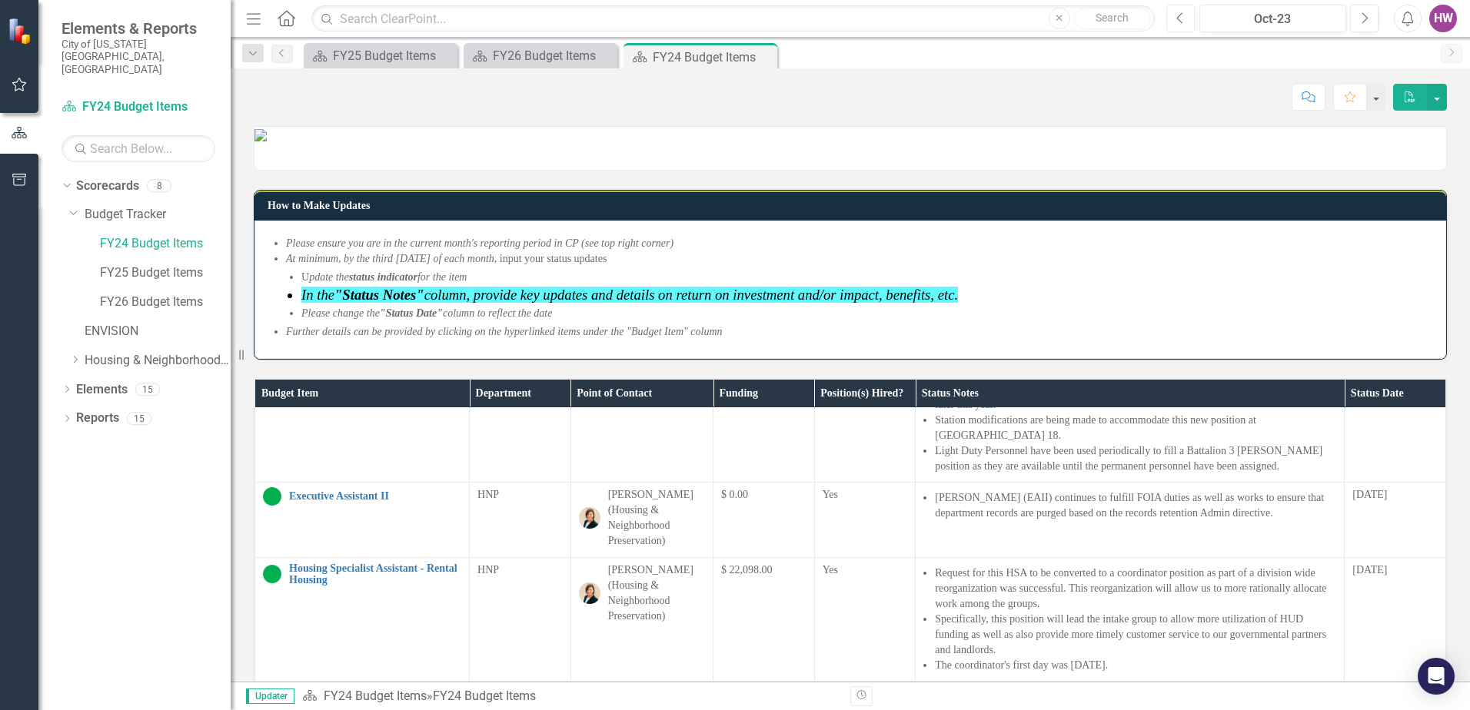
click at [1180, 19] on icon "Previous" at bounding box center [1180, 19] width 8 height 14
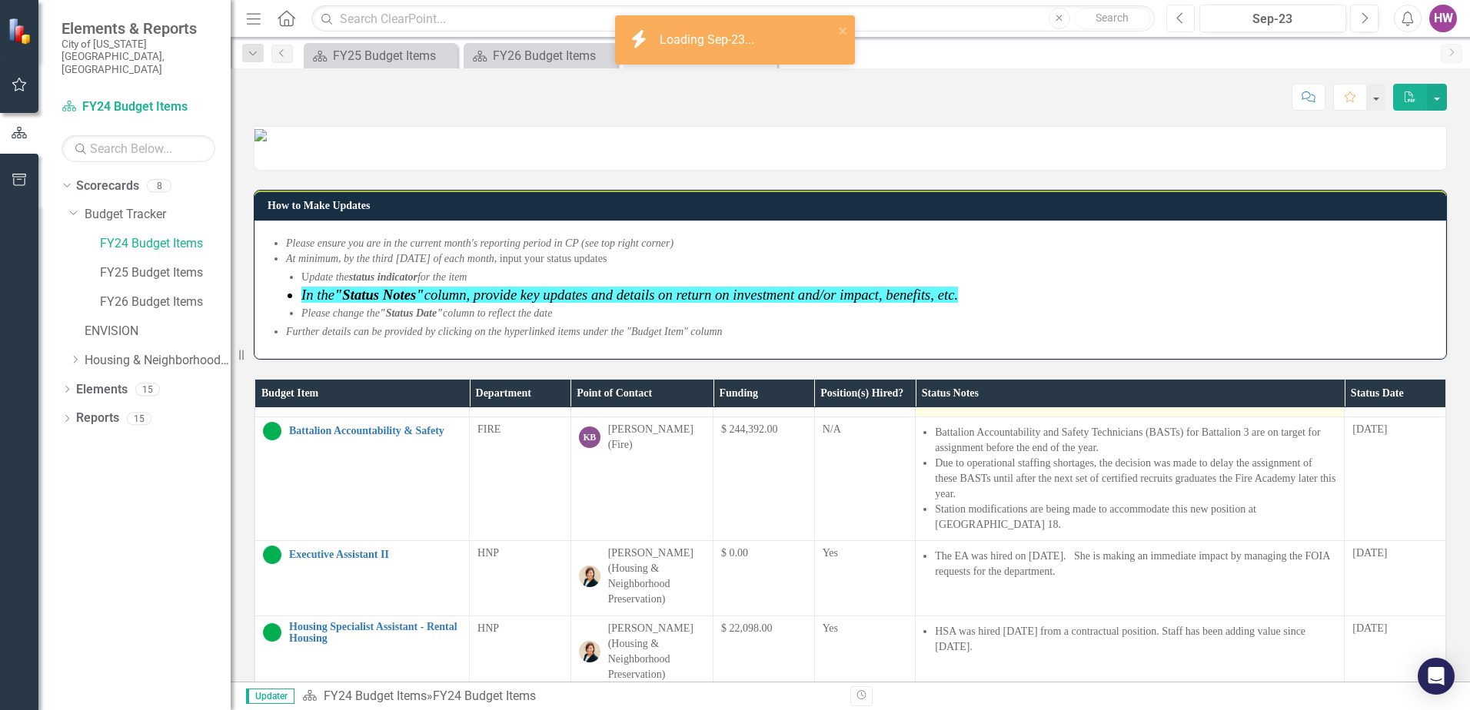
scroll to position [307, 0]
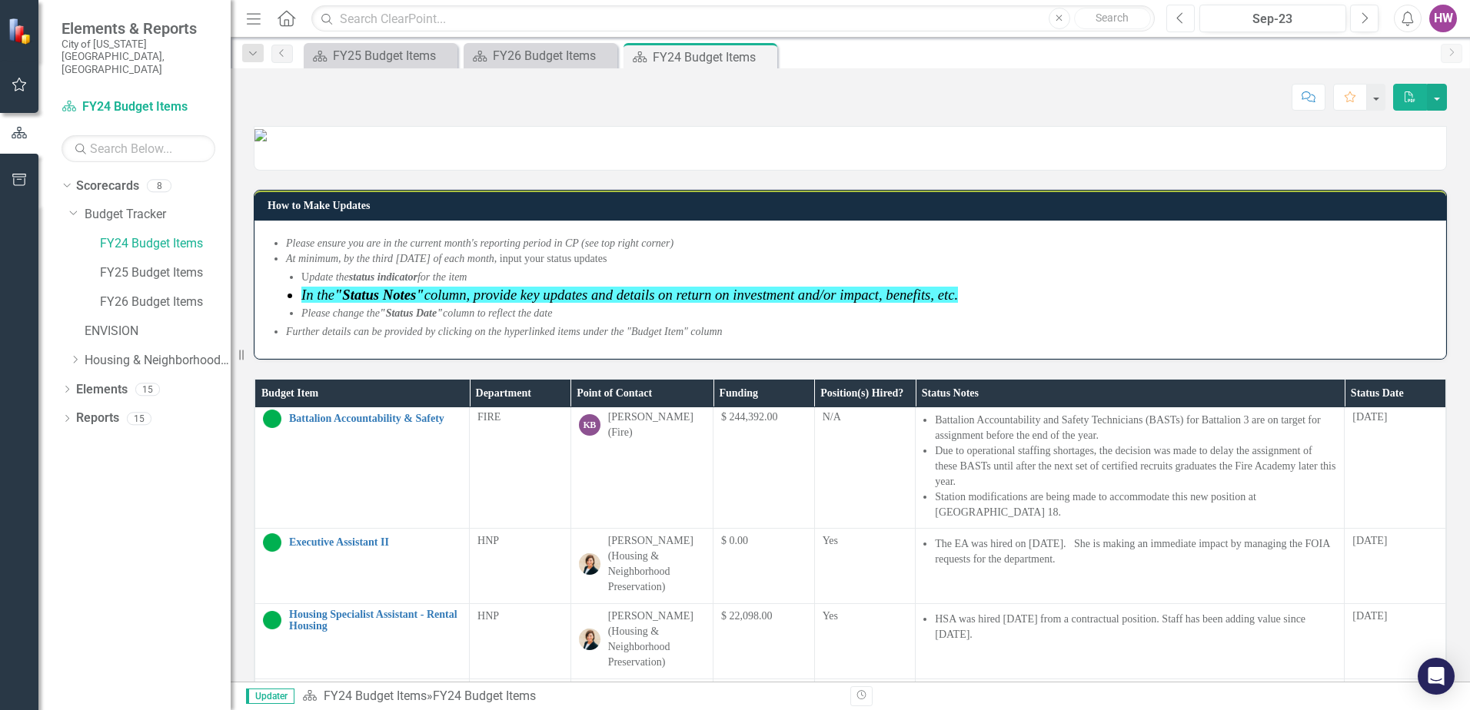
click at [1186, 14] on button "Previous" at bounding box center [1180, 19] width 28 height 28
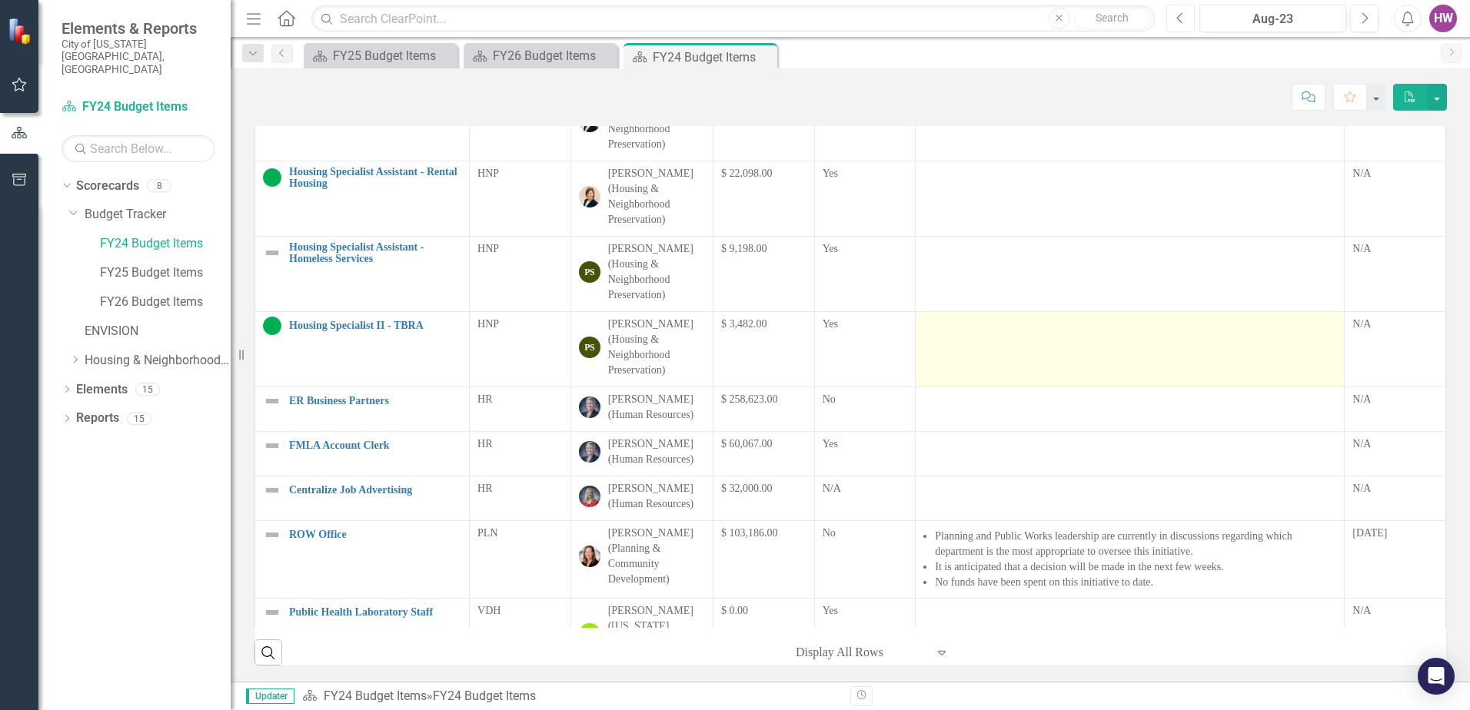
scroll to position [311, 0]
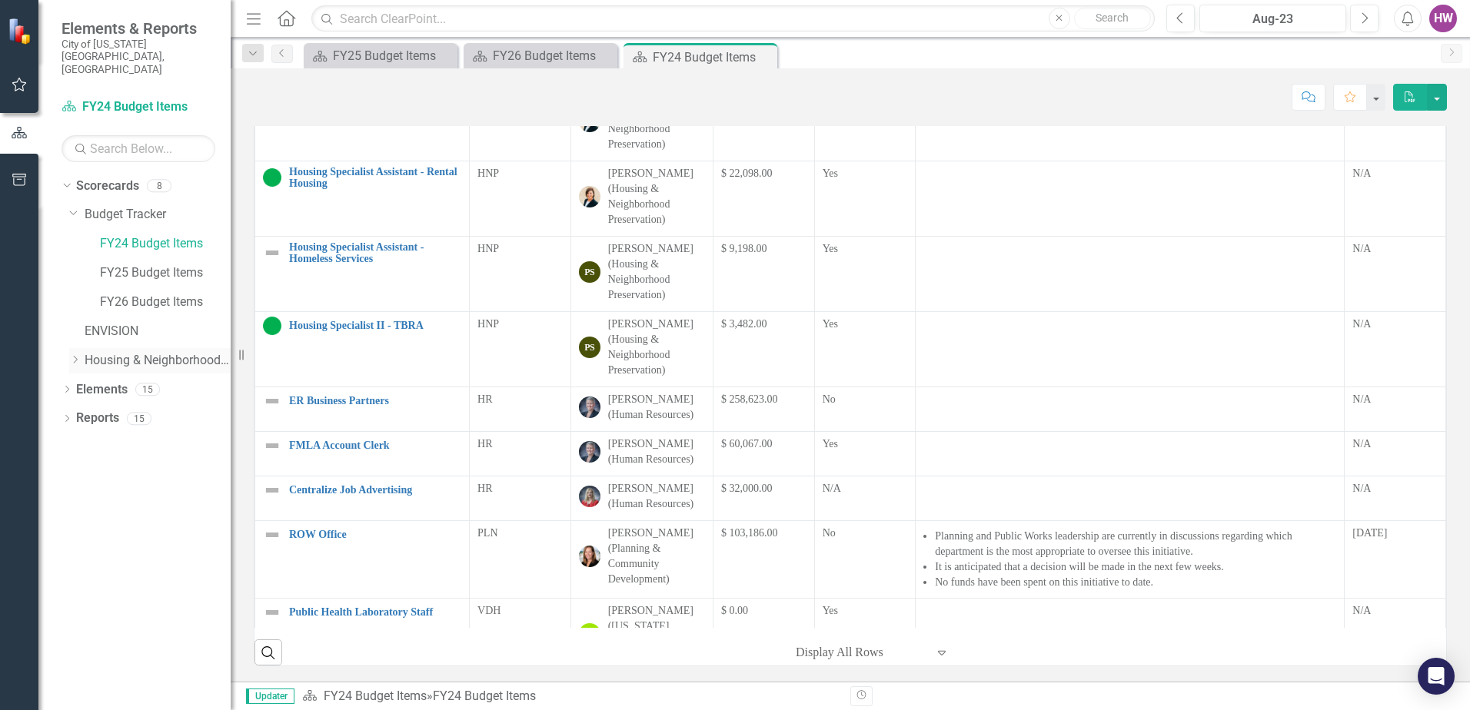
click at [73, 355] on icon "Dropdown" at bounding box center [75, 359] width 12 height 9
click at [178, 381] on link "FY25-26 DPP_HNP" at bounding box center [165, 390] width 131 height 18
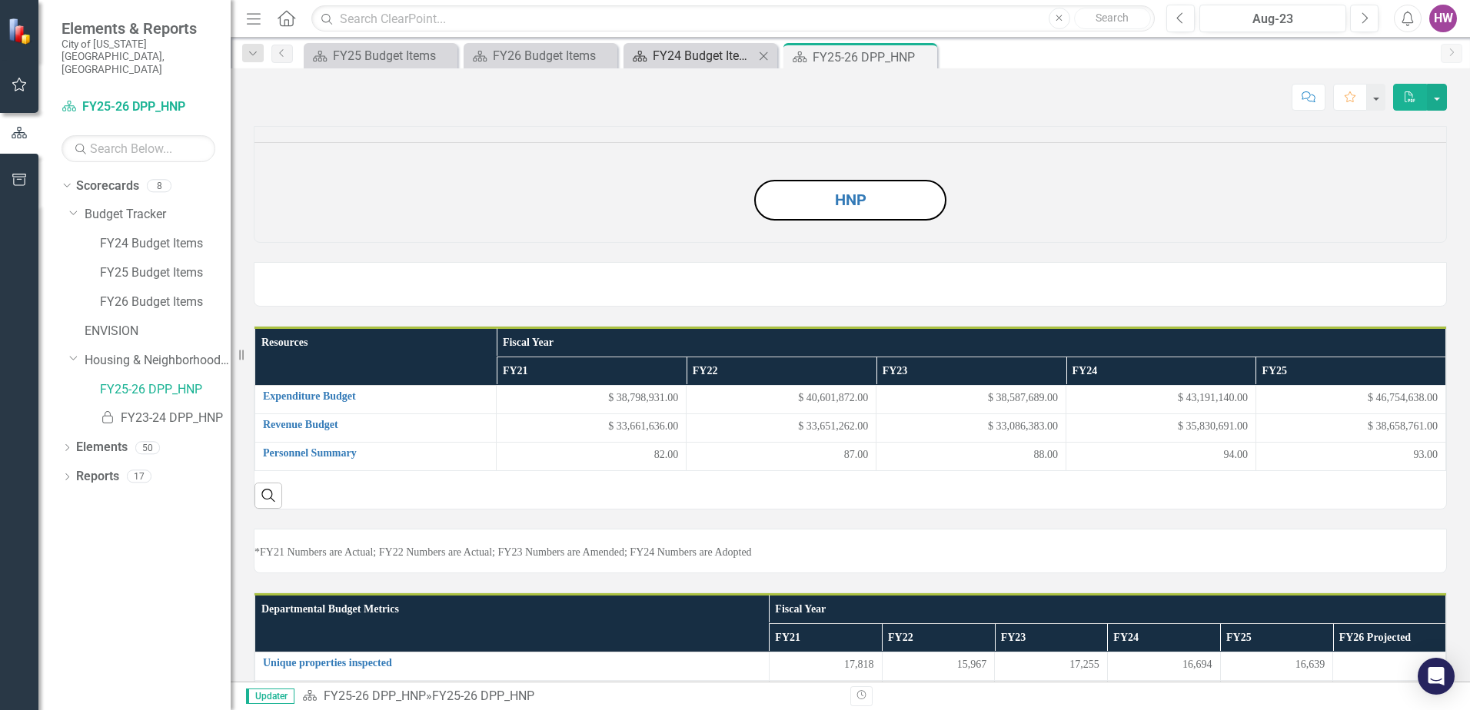
click at [671, 56] on div "FY24 Budget Items" at bounding box center [703, 55] width 101 height 19
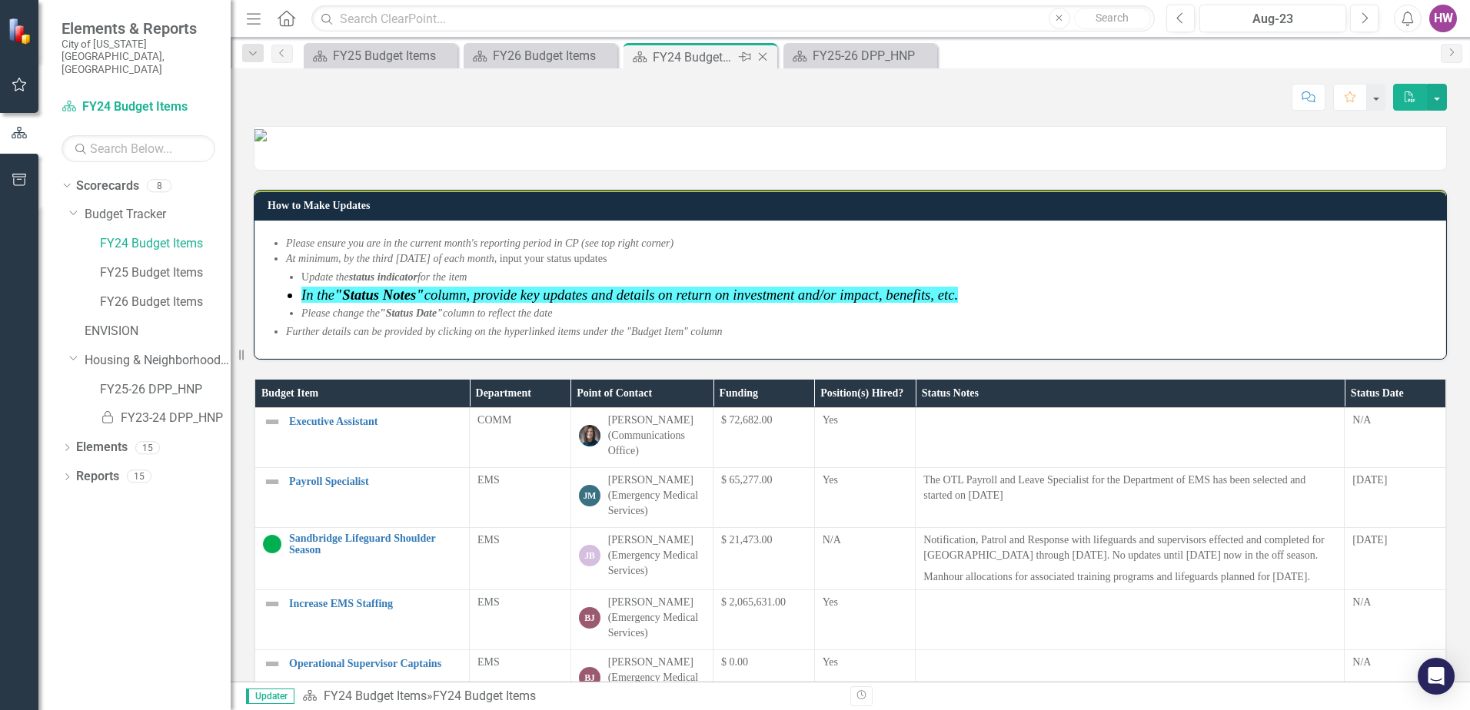
click at [763, 55] on icon "Close" at bounding box center [762, 57] width 15 height 12
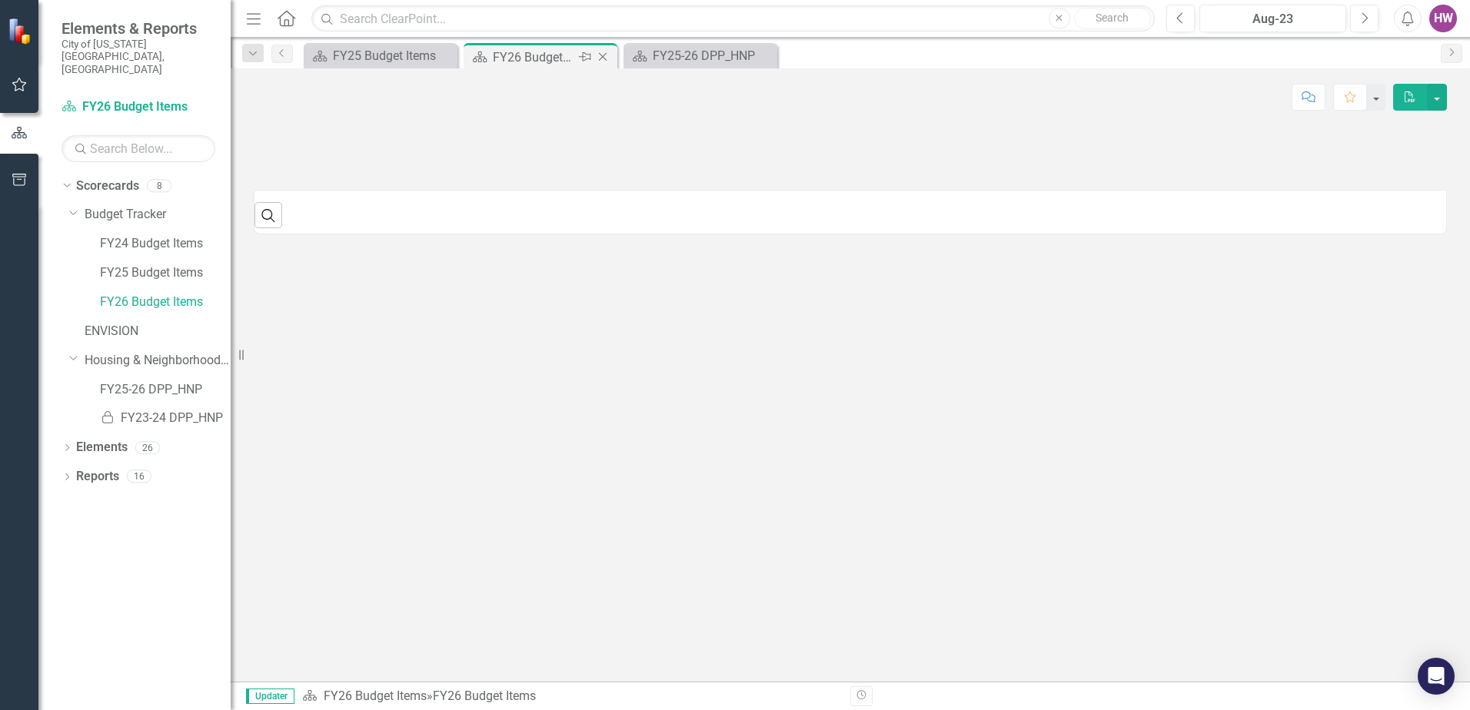
click at [606, 55] on icon "Close" at bounding box center [602, 57] width 15 height 12
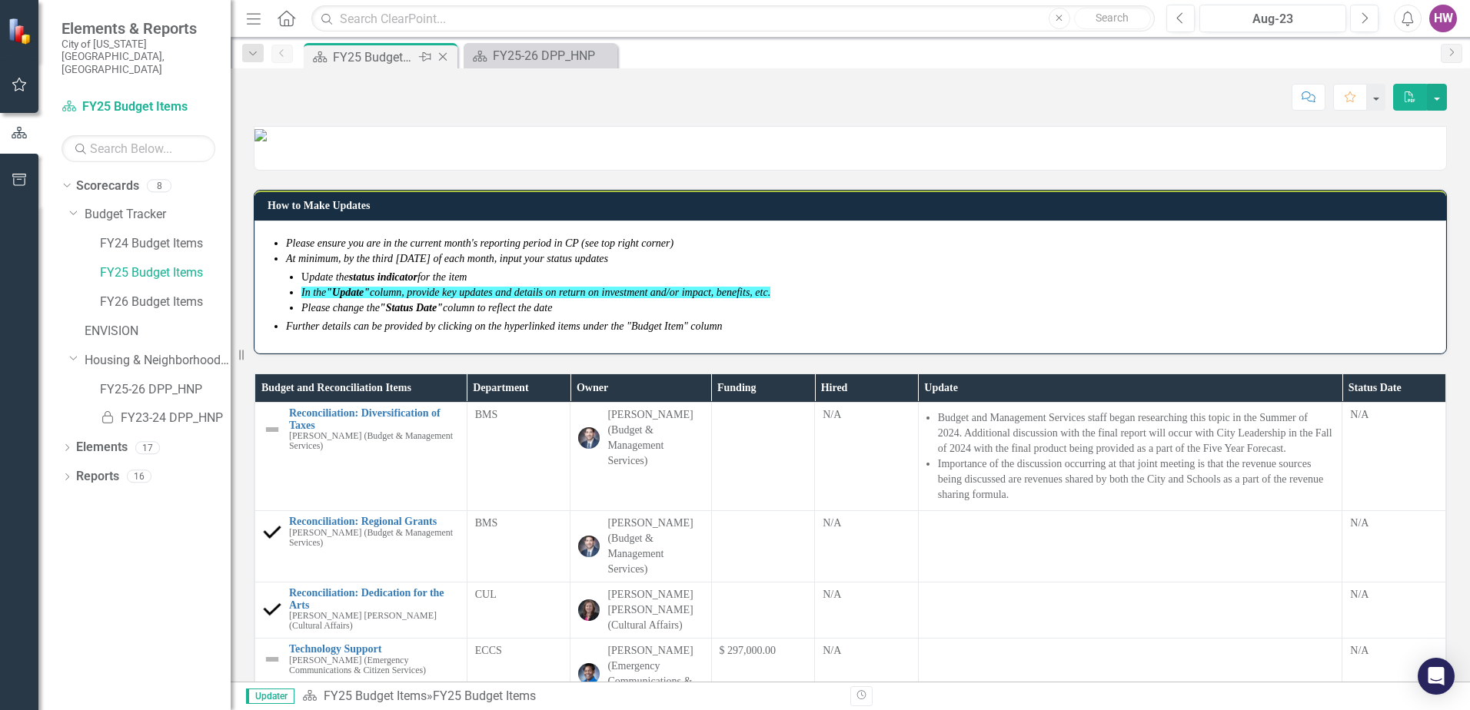
click at [441, 58] on icon "Close" at bounding box center [442, 57] width 15 height 12
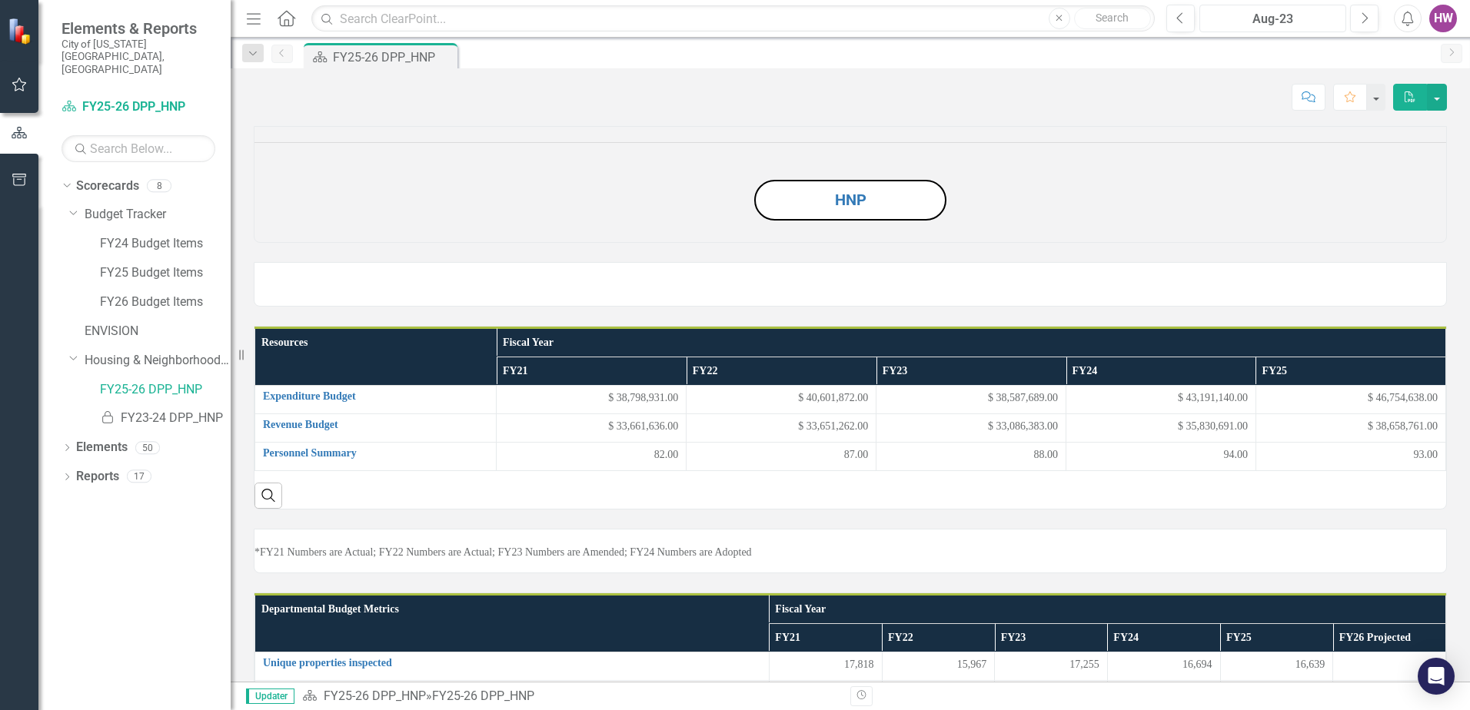
click at [1265, 25] on div "Aug-23" at bounding box center [1272, 19] width 136 height 18
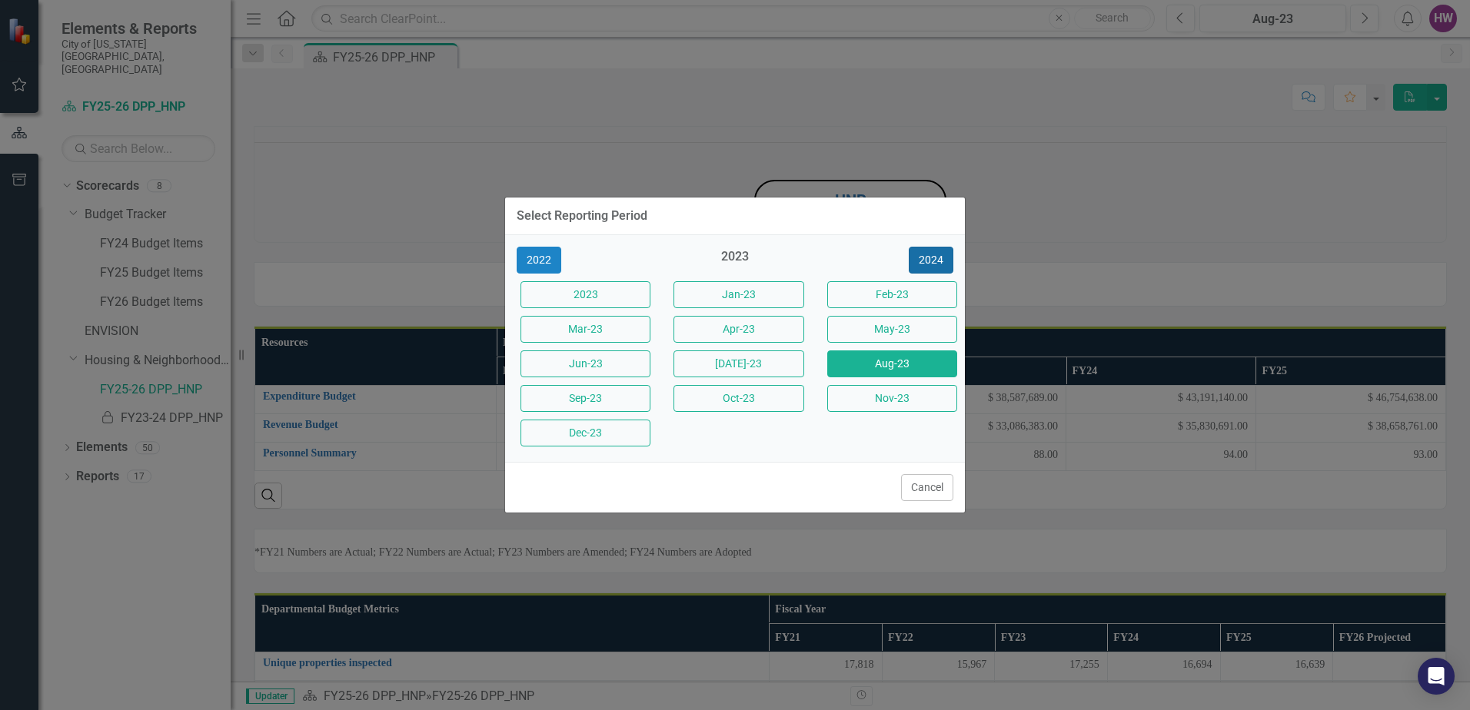
click at [929, 255] on button "2024" at bounding box center [931, 260] width 45 height 27
click at [932, 259] on button "2025" at bounding box center [931, 260] width 45 height 27
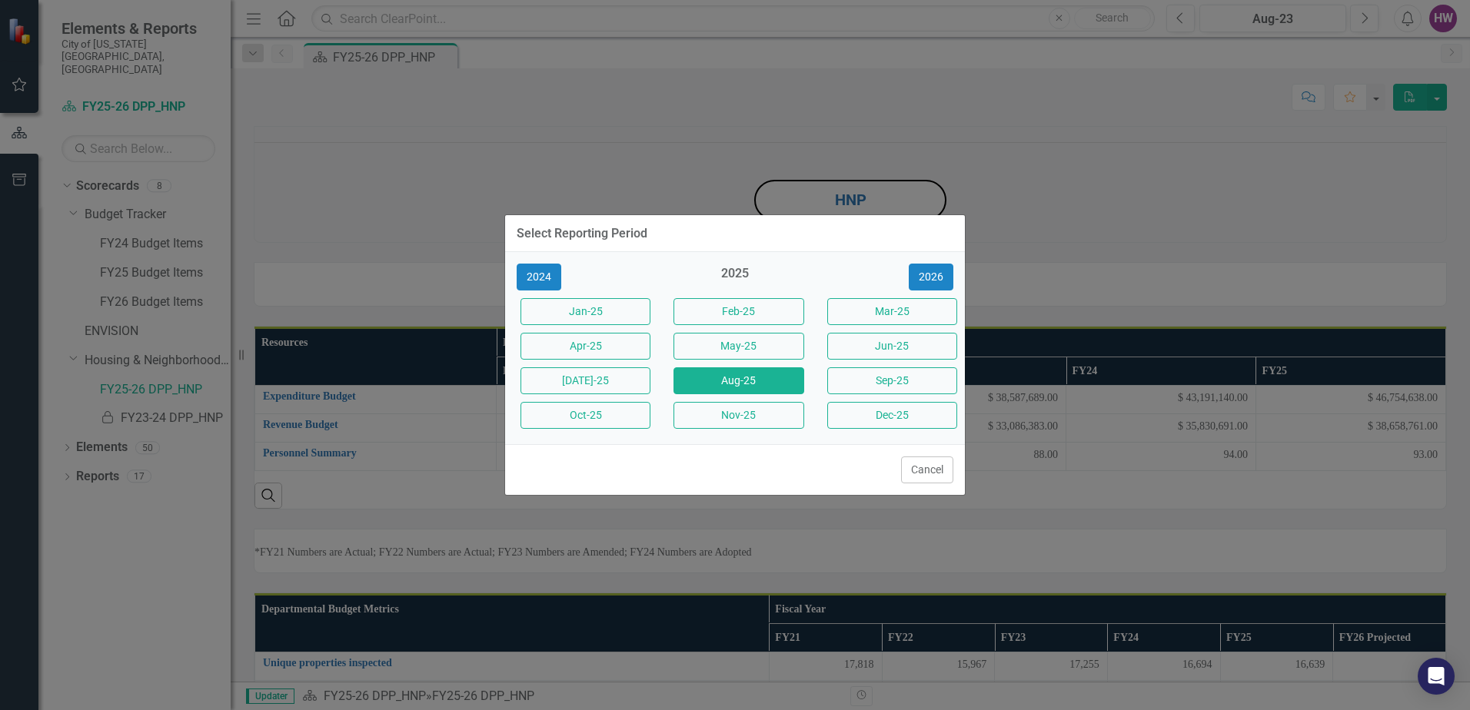
click at [750, 377] on button "Aug-25" at bounding box center [738, 380] width 130 height 27
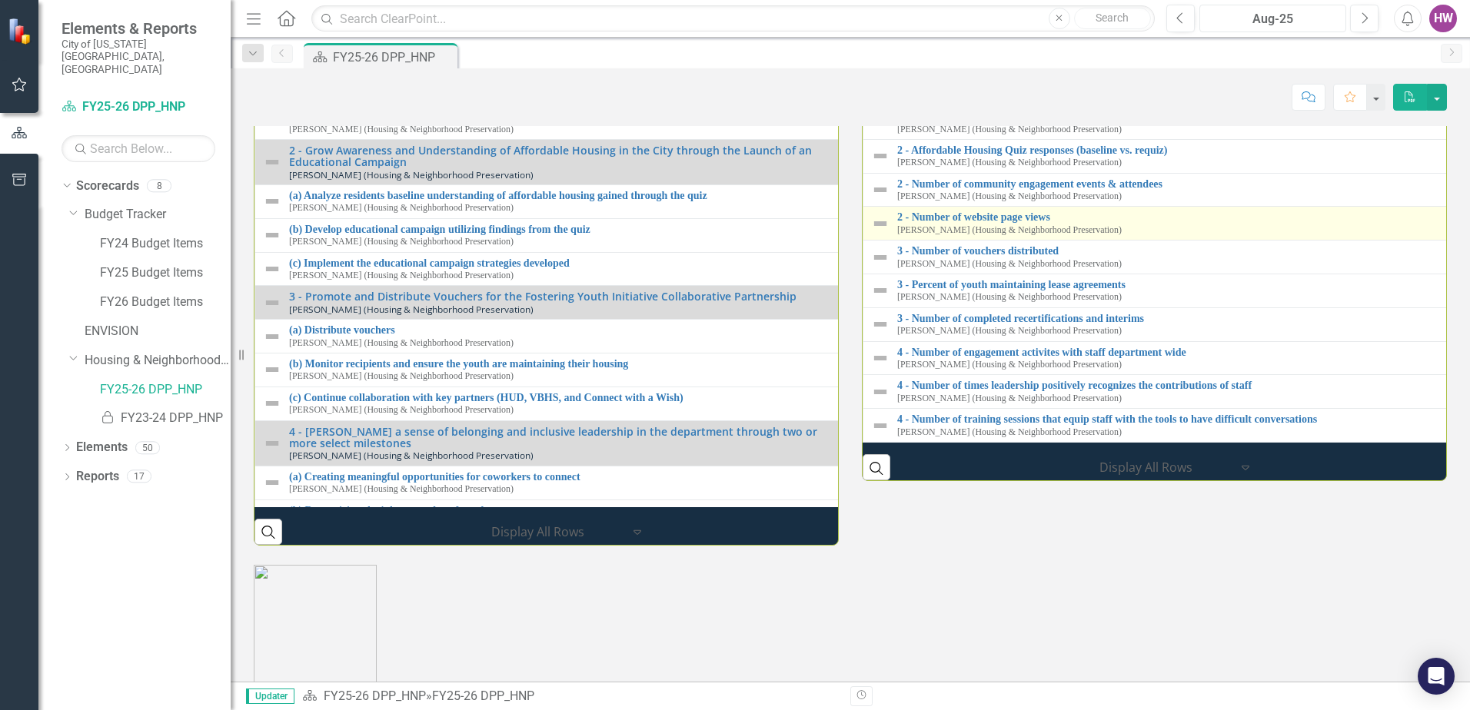
scroll to position [1596, 0]
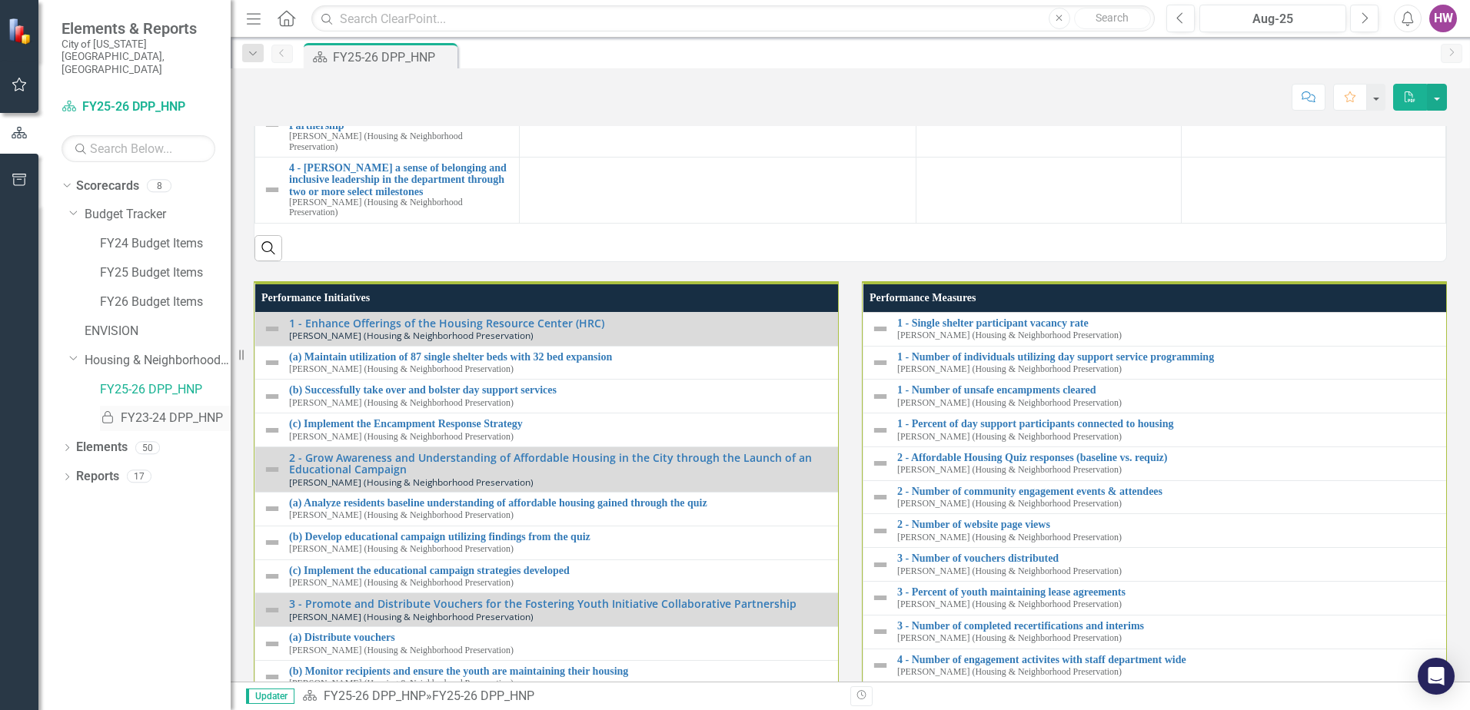
click at [187, 410] on link "Locked FY23-24 DPP_HNP" at bounding box center [165, 419] width 131 height 18
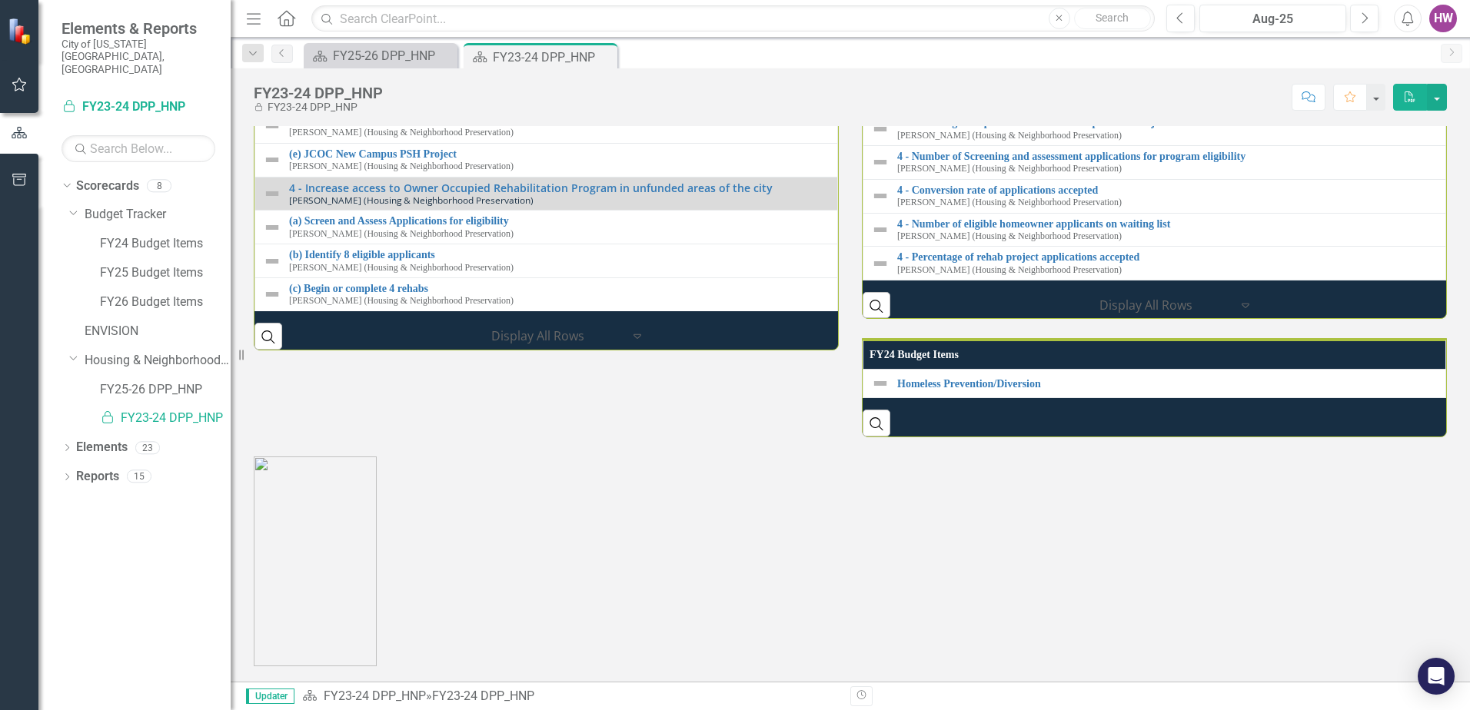
scroll to position [1804, 0]
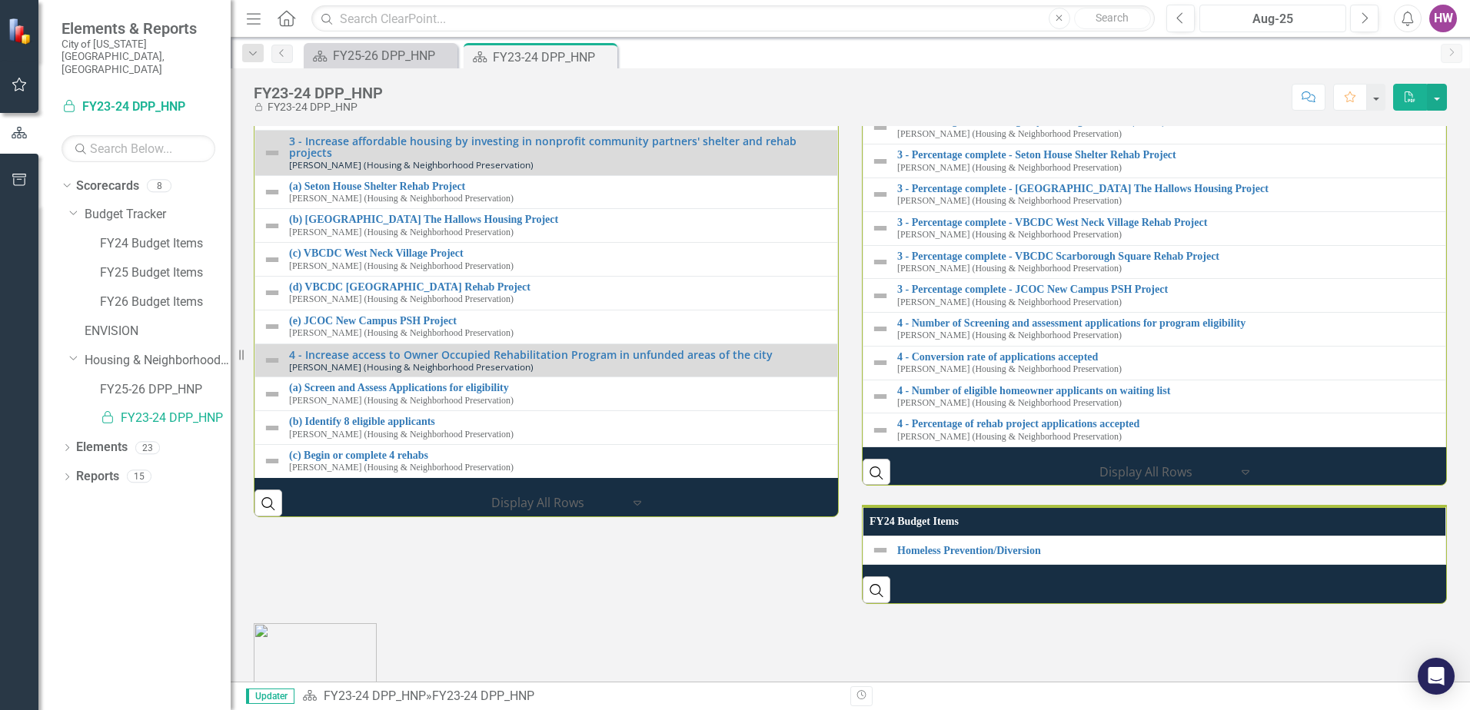
click at [1219, 23] on div "Aug-25" at bounding box center [1272, 19] width 136 height 18
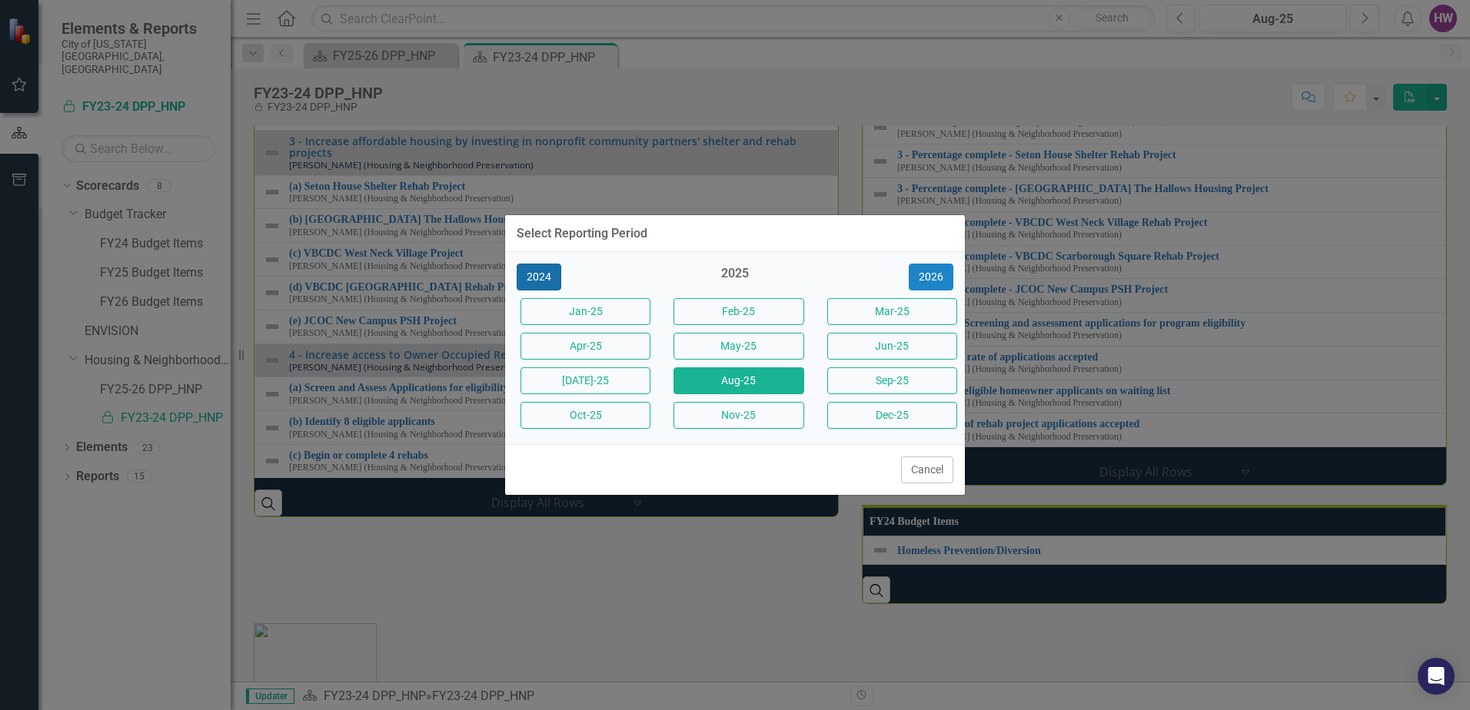
click at [545, 271] on button "2024" at bounding box center [539, 277] width 45 height 27
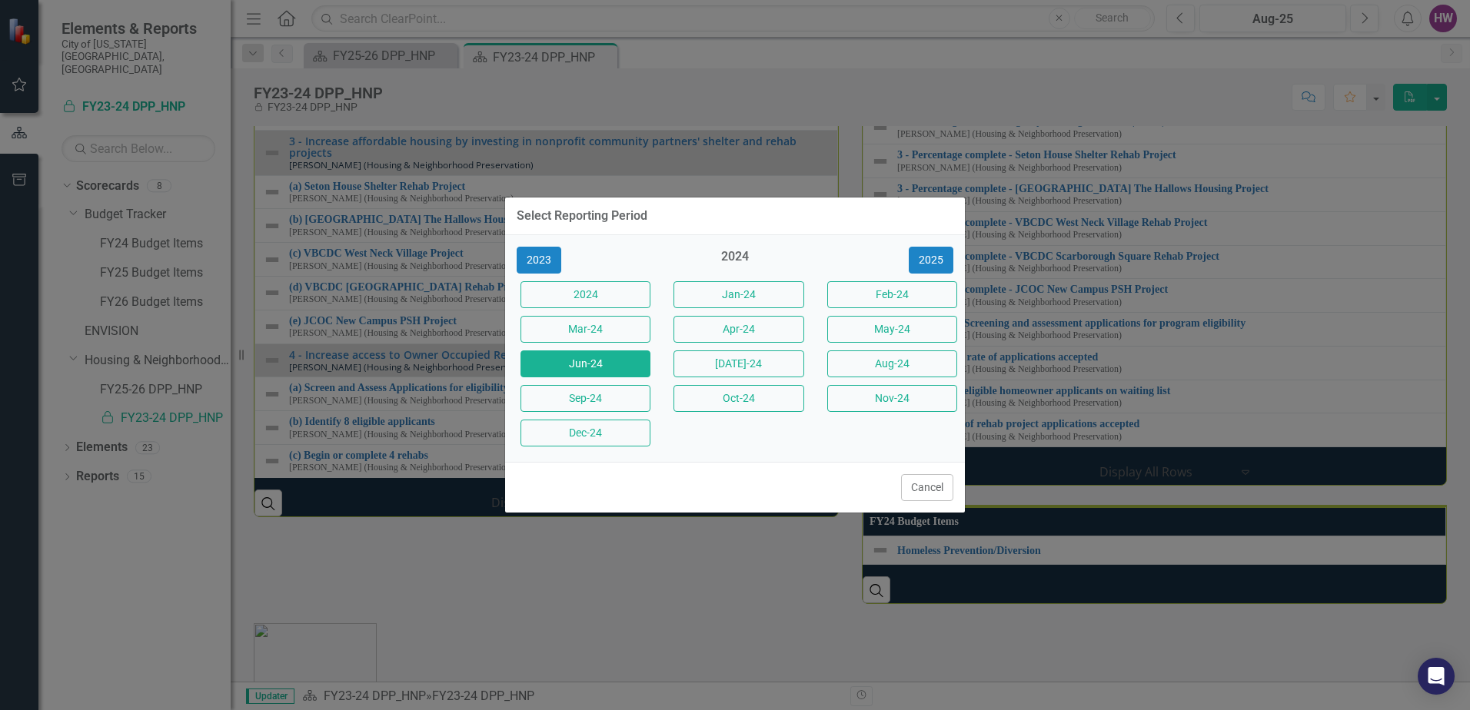
click at [599, 364] on button "Jun-24" at bounding box center [585, 363] width 130 height 27
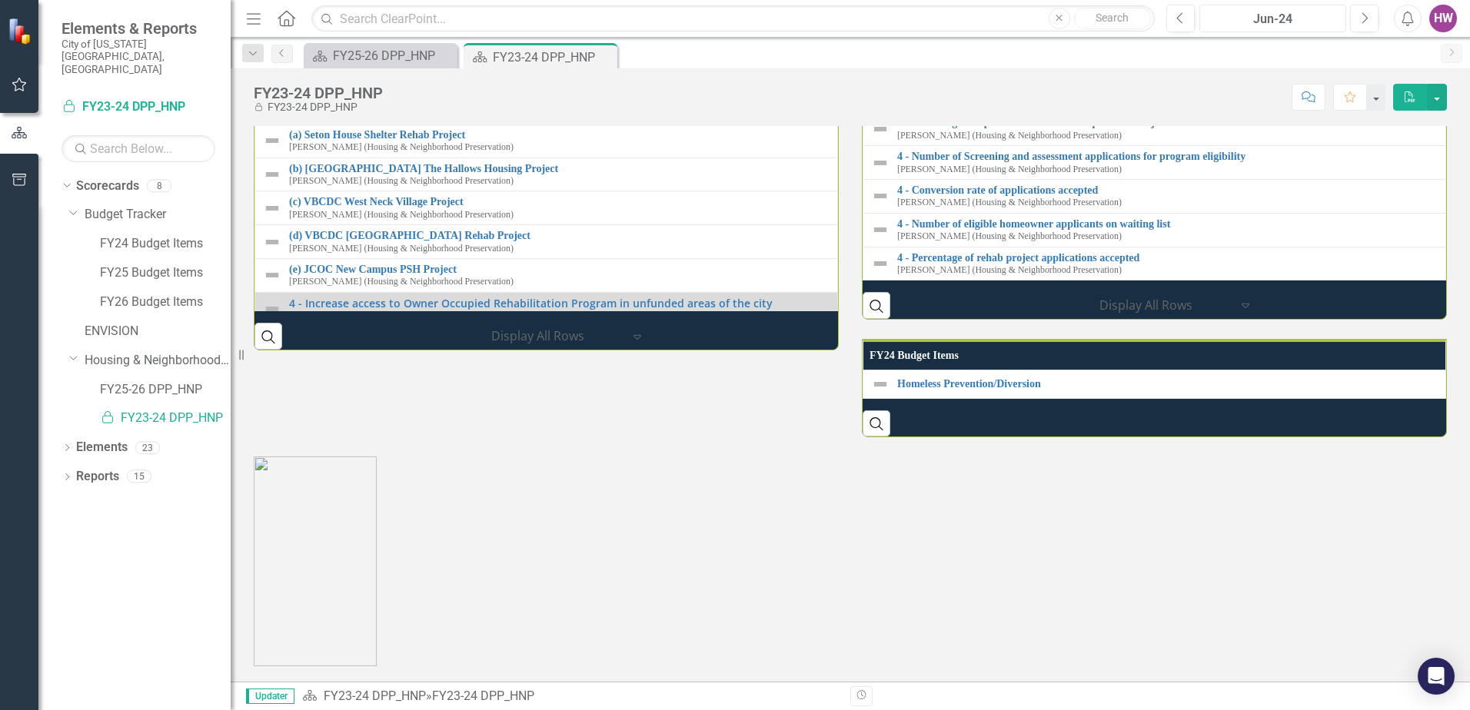
scroll to position [2473, 0]
click at [1304, 21] on div "Jun-24" at bounding box center [1272, 19] width 136 height 18
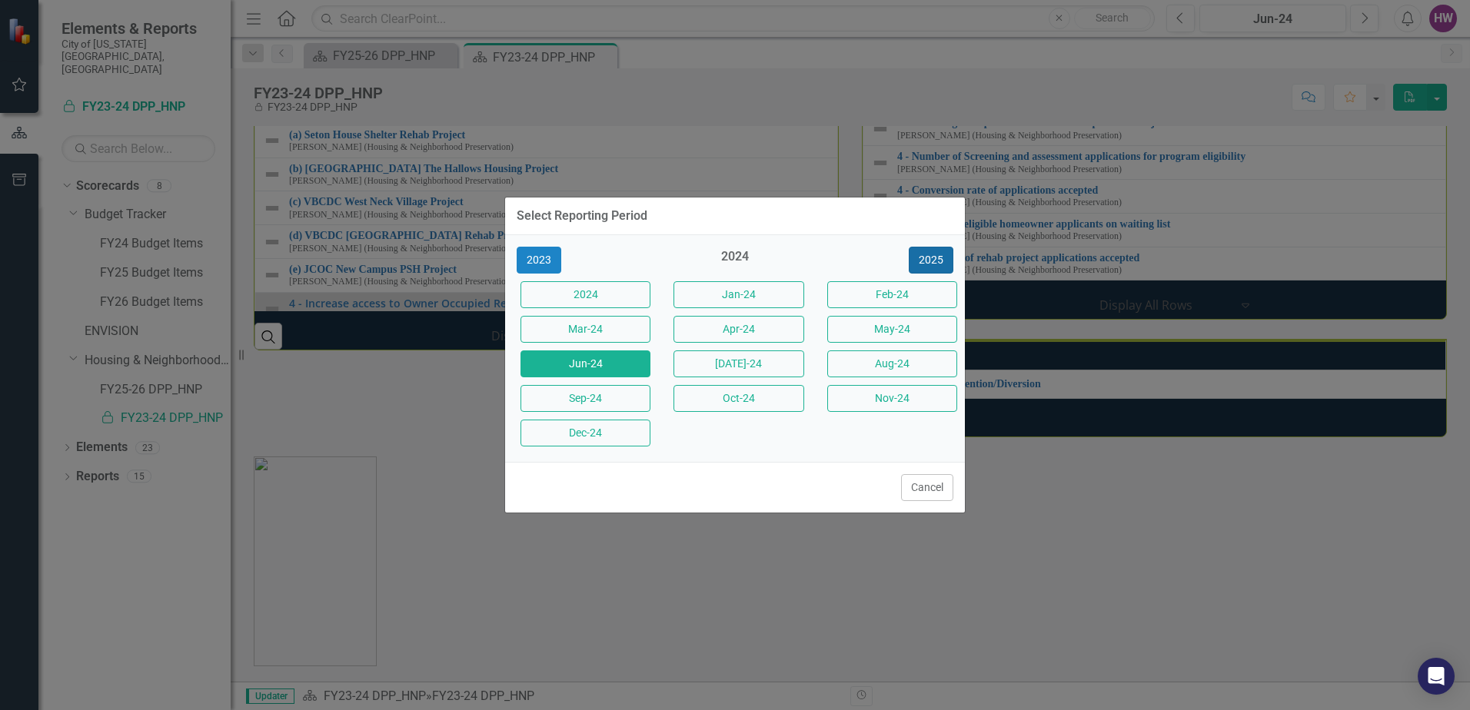
click at [928, 258] on button "2025" at bounding box center [931, 260] width 45 height 27
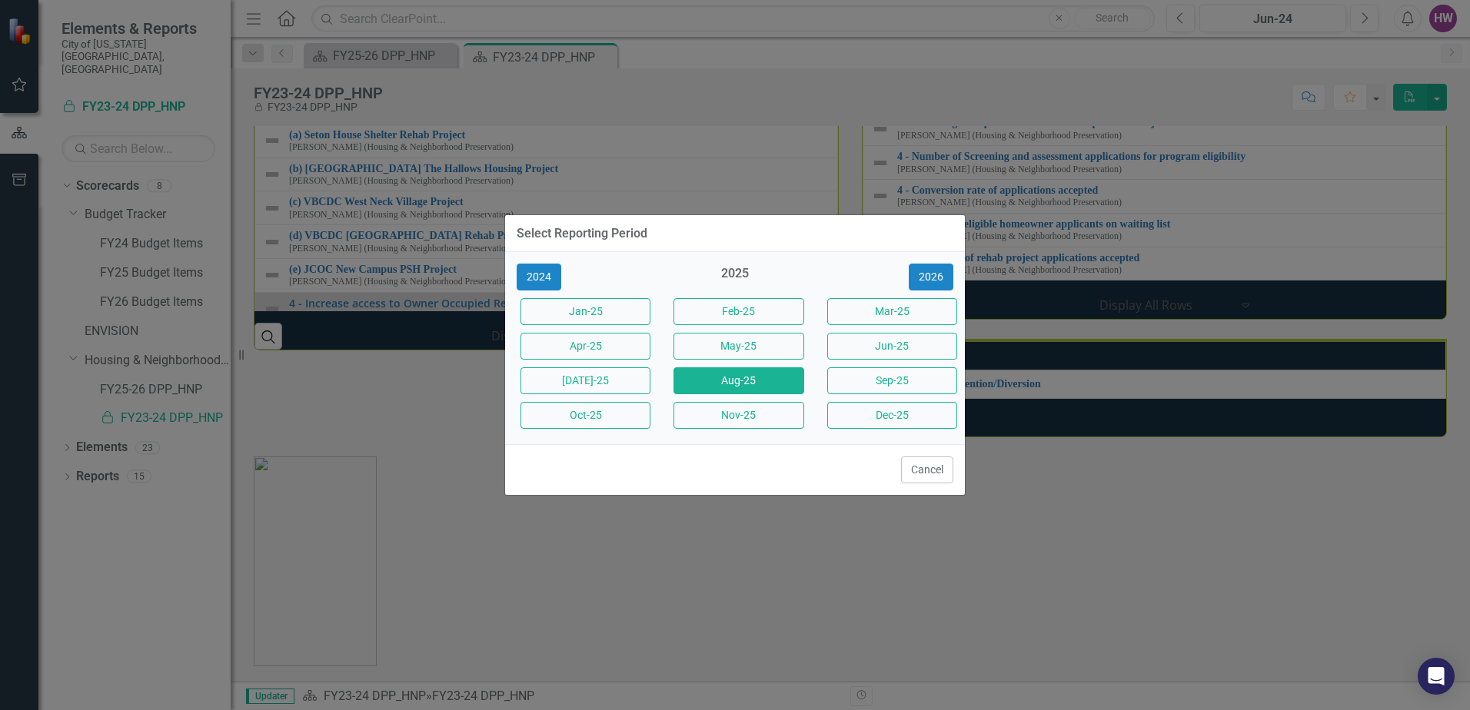
click at [755, 384] on button "Aug-25" at bounding box center [738, 380] width 130 height 27
